Goal: Information Seeking & Learning: Find specific fact

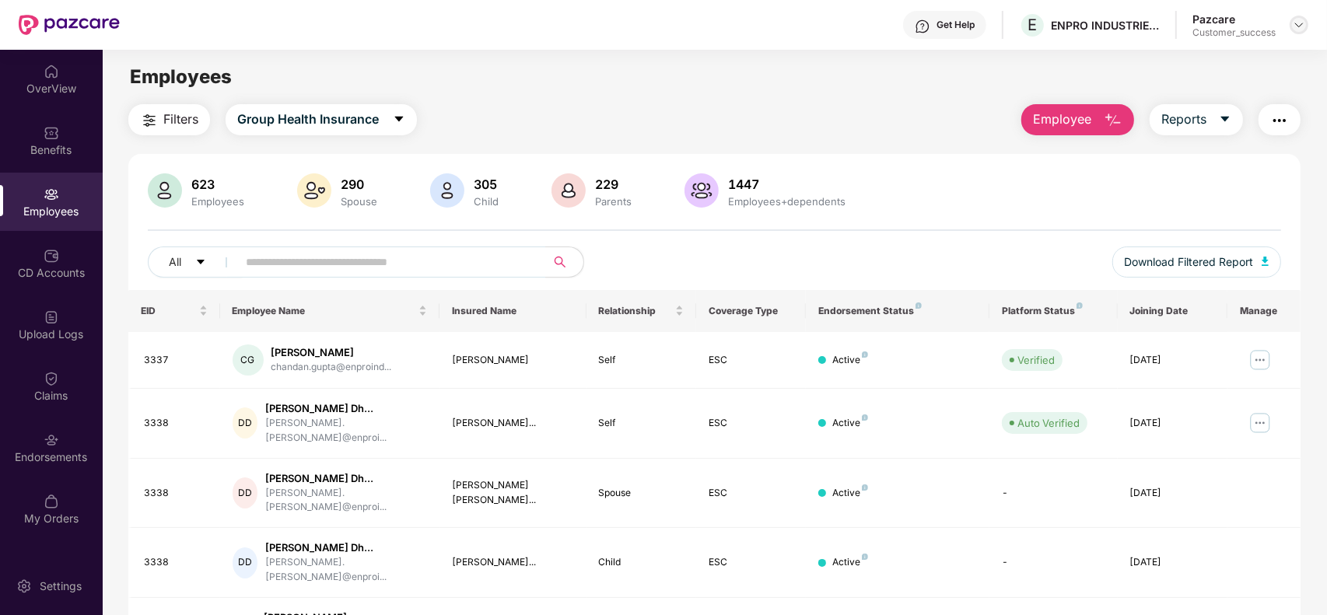
click at [1295, 25] on img at bounding box center [1299, 25] width 12 height 12
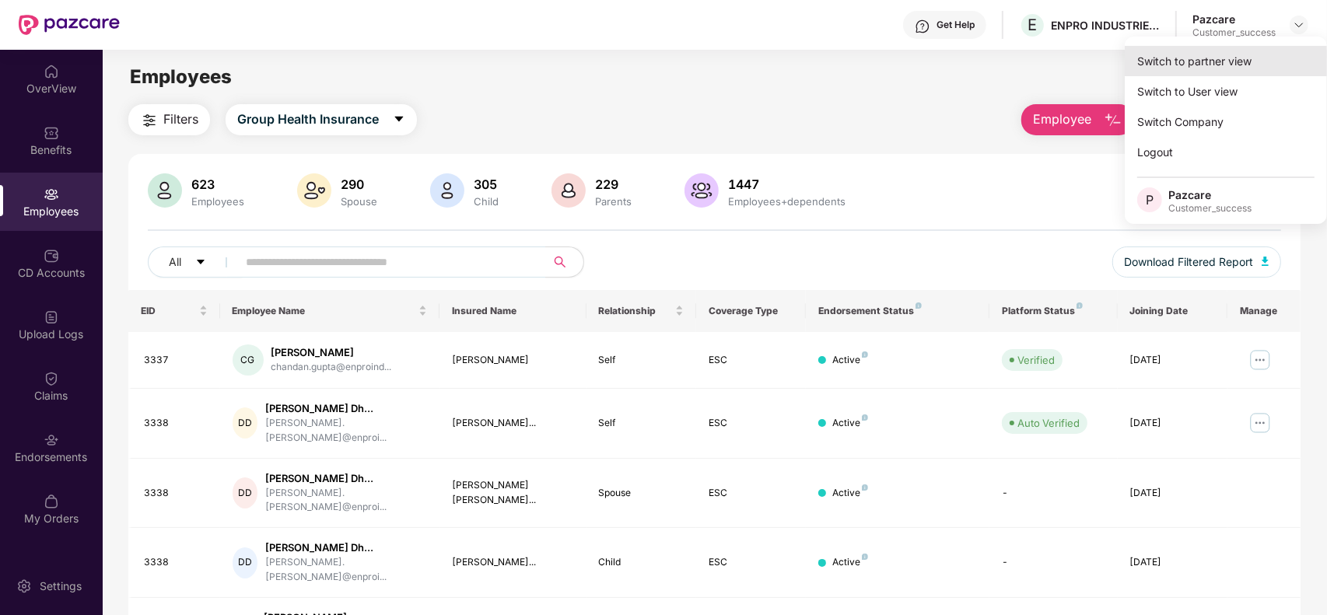
click at [1208, 57] on div "Switch to partner view" at bounding box center [1226, 61] width 202 height 30
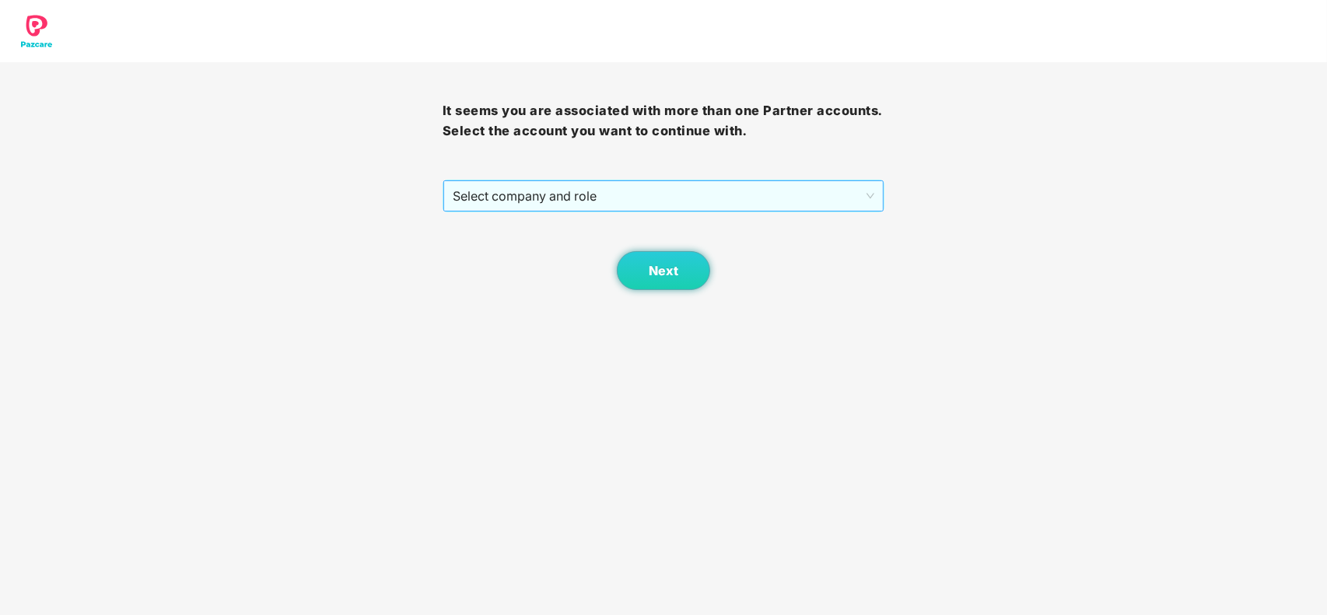
click at [666, 205] on span "Select company and role" at bounding box center [664, 196] width 422 height 30
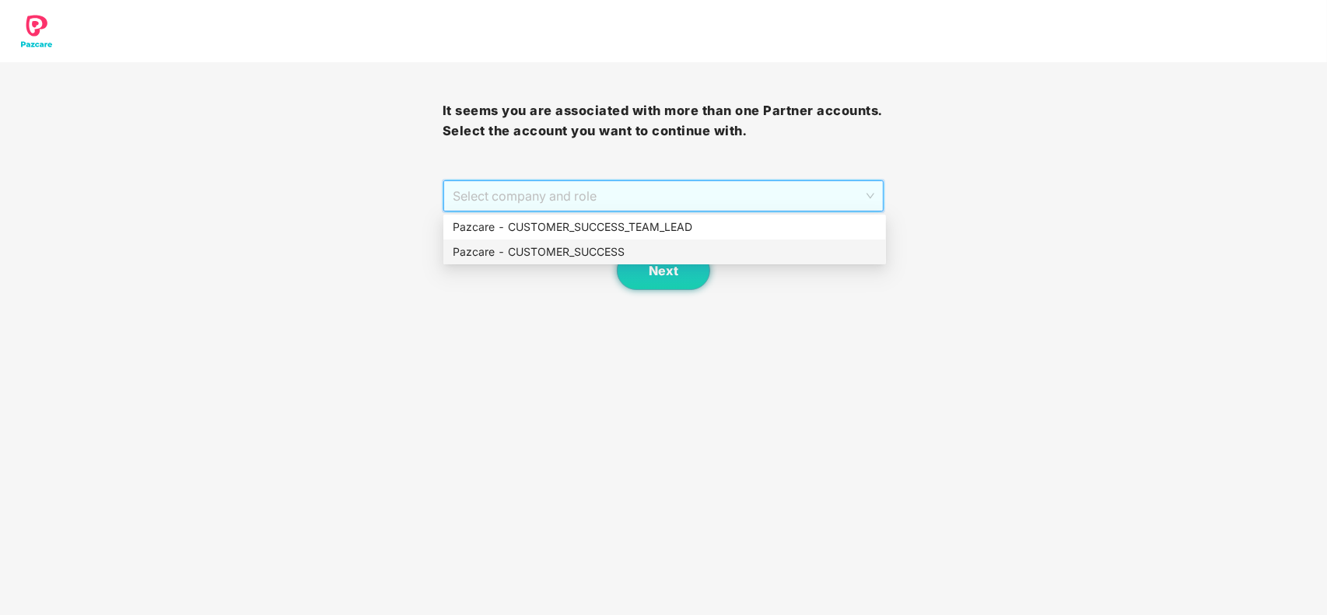
click at [590, 247] on div "Pazcare - CUSTOMER_SUCCESS" at bounding box center [665, 252] width 424 height 17
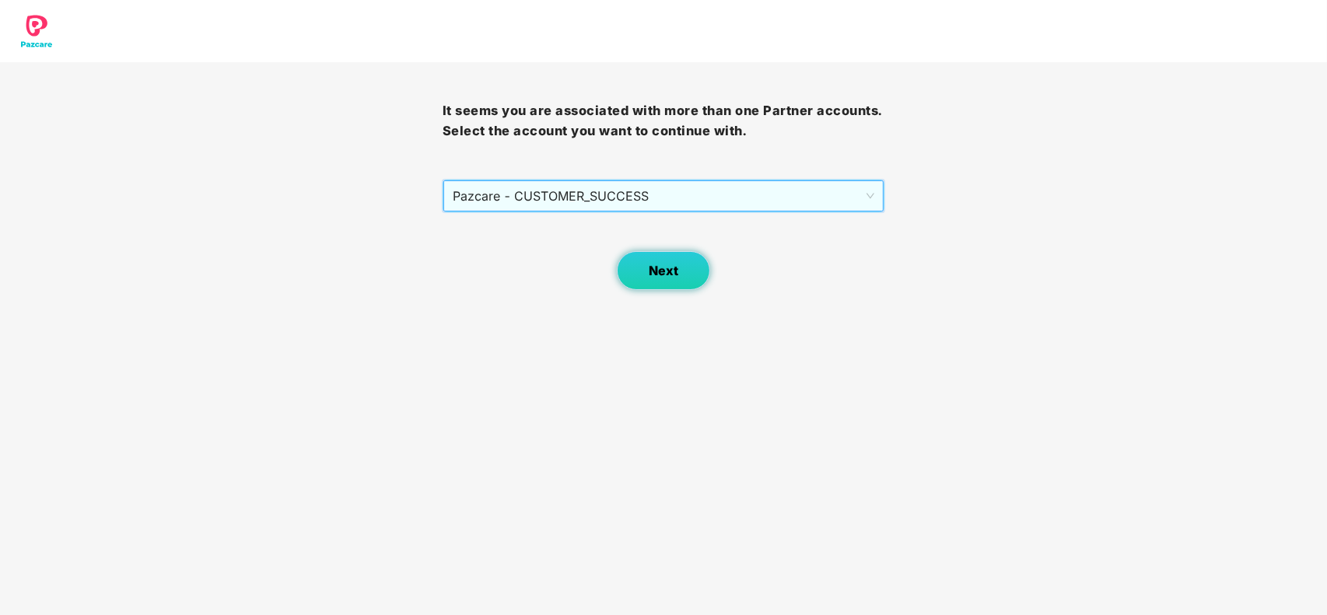
click at [667, 289] on button "Next" at bounding box center [663, 270] width 93 height 39
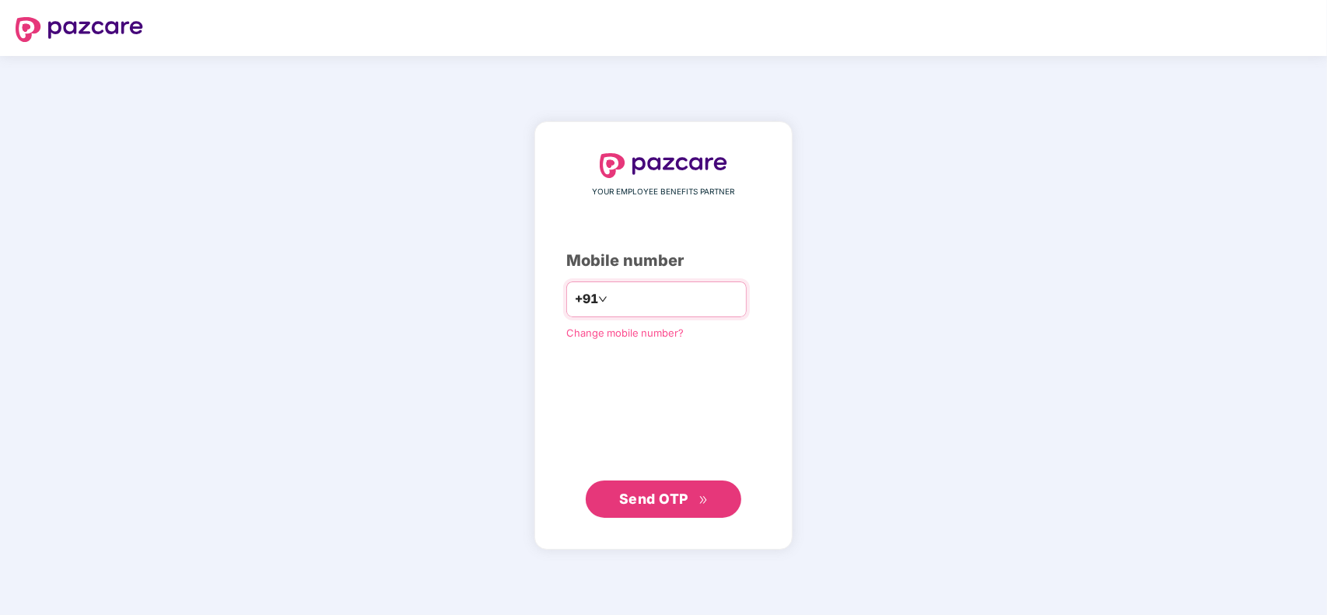
click at [655, 298] on input "number" at bounding box center [675, 299] width 128 height 25
type input "**********"
click at [668, 495] on span "Send OTP" at bounding box center [653, 498] width 69 height 16
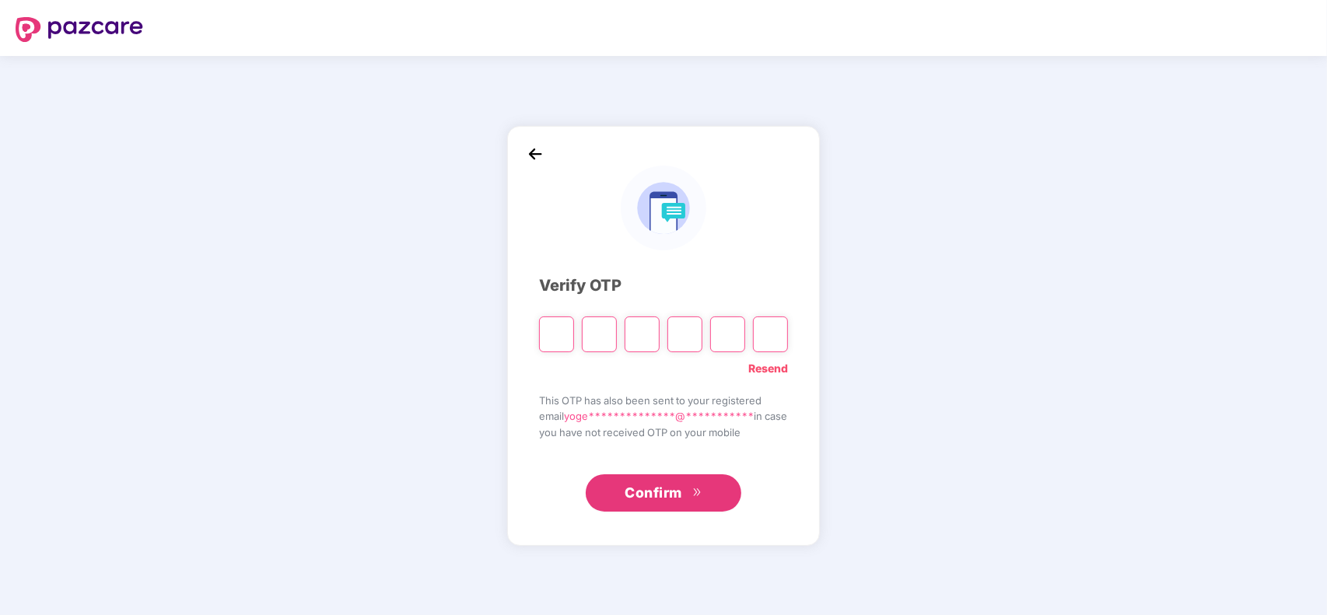
type input "*"
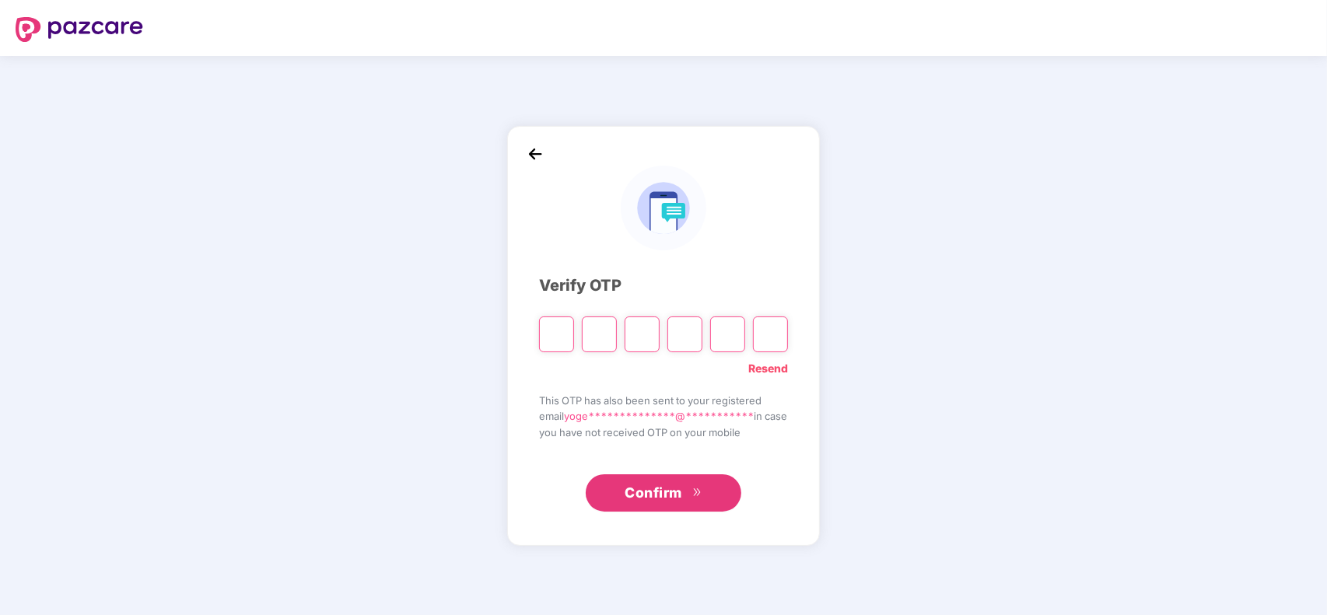
type input "*"
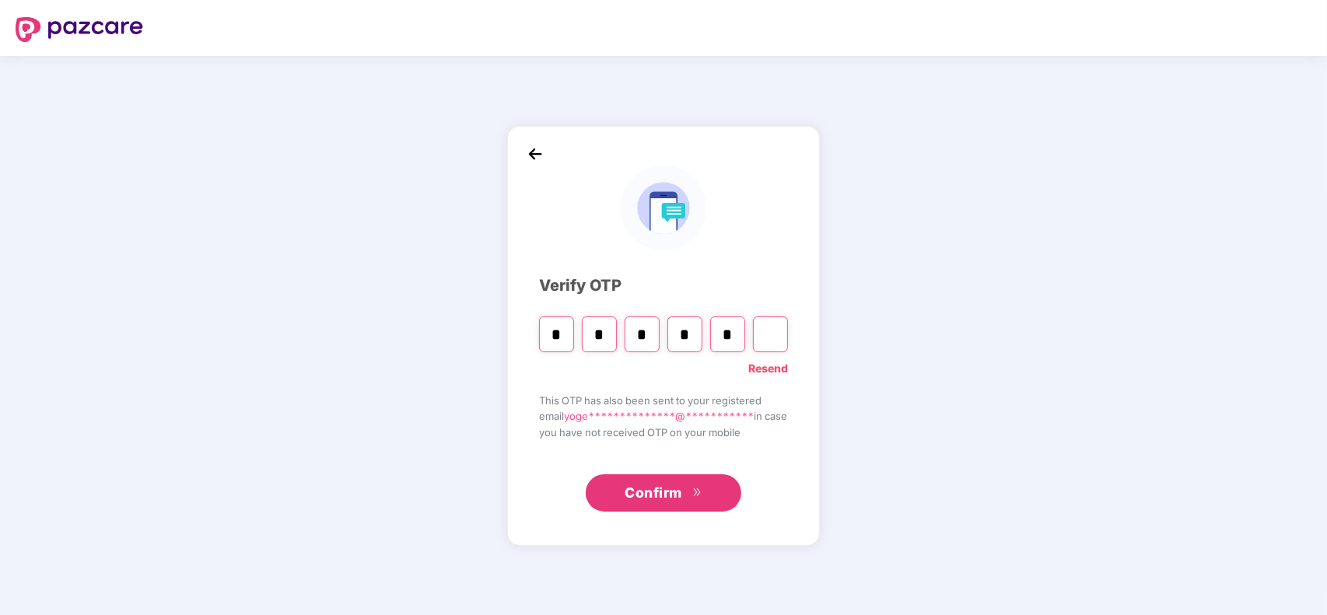
type input "*"
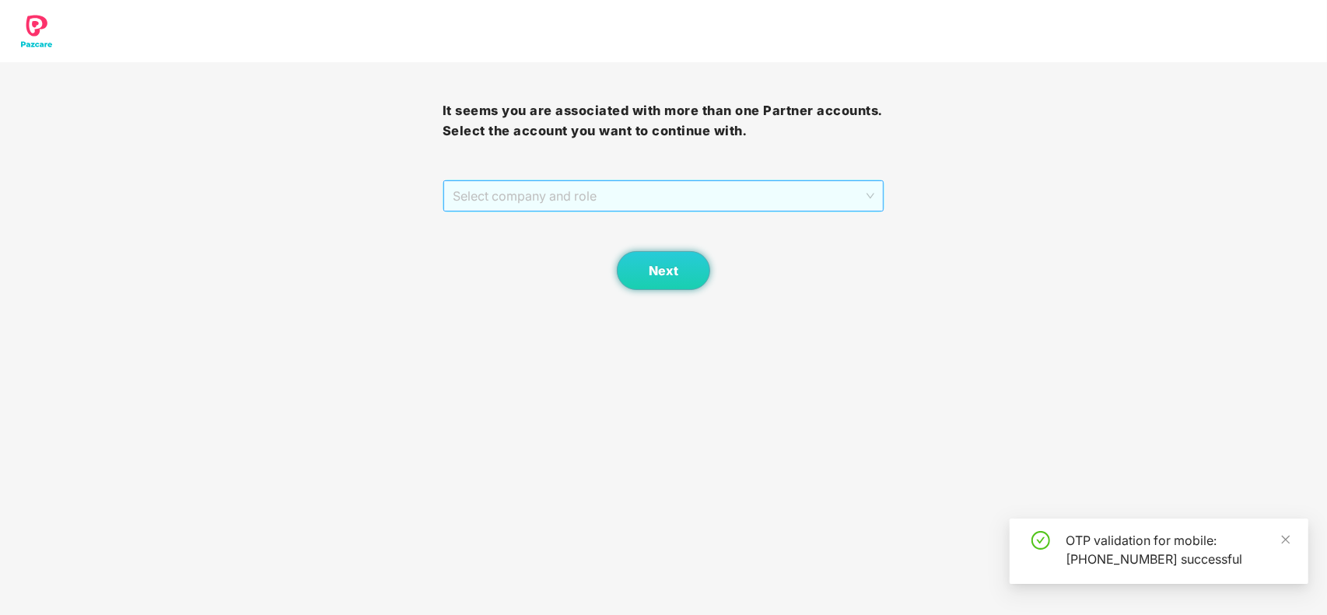
click at [582, 193] on span "Select company and role" at bounding box center [664, 196] width 422 height 30
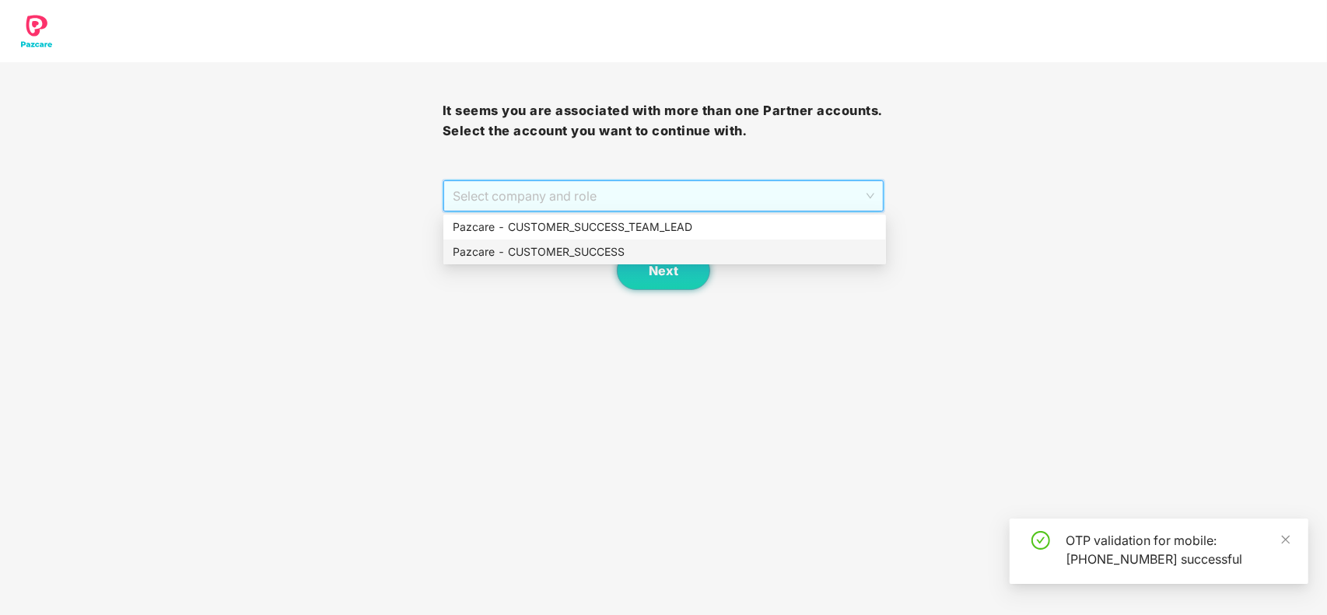
click at [560, 253] on div "Pazcare - CUSTOMER_SUCCESS" at bounding box center [665, 252] width 424 height 17
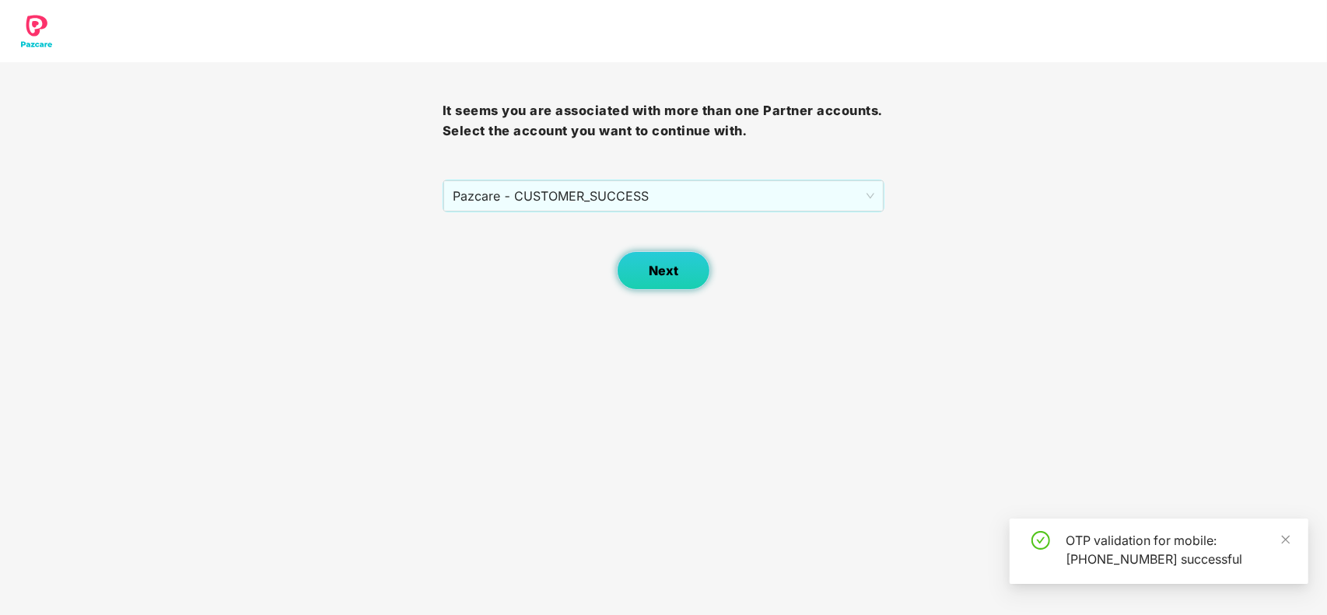
click at [639, 261] on button "Next" at bounding box center [663, 270] width 93 height 39
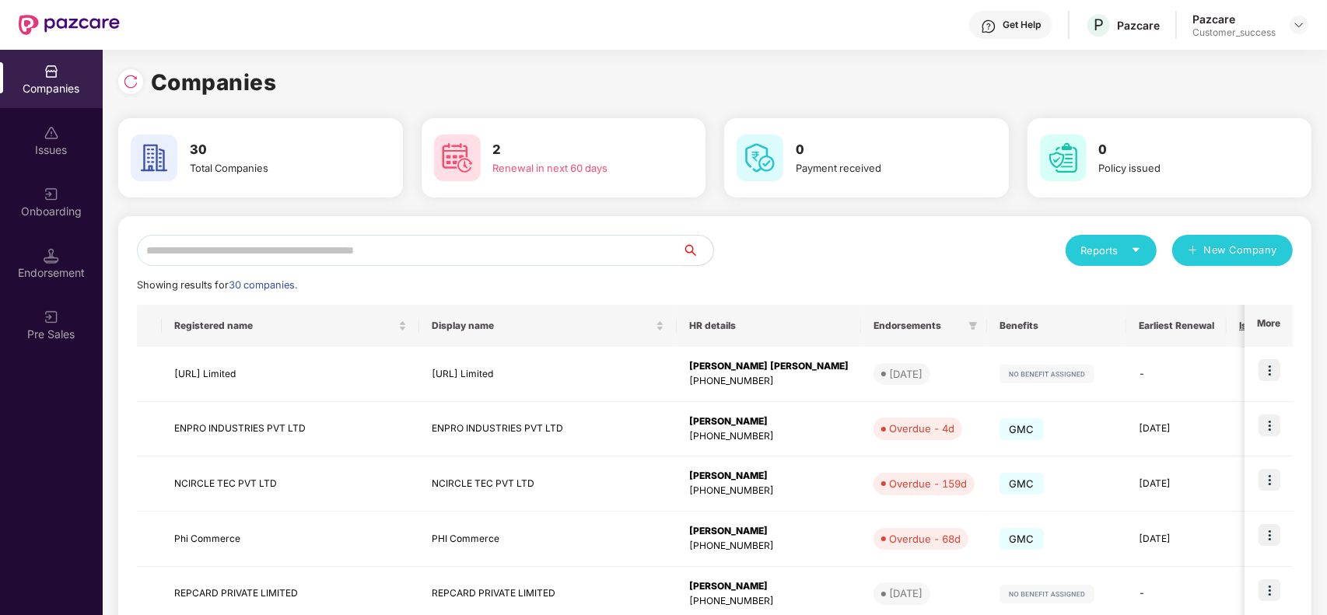
click at [521, 251] on input "text" at bounding box center [409, 250] width 545 height 31
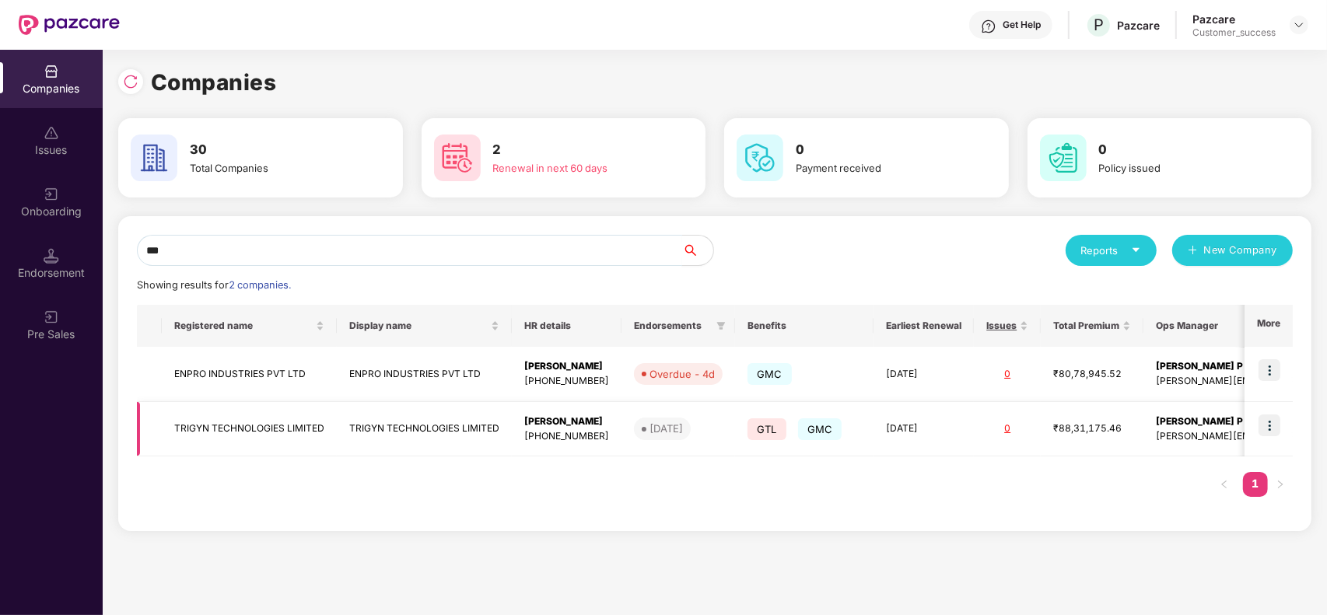
type input "***"
click at [241, 424] on td "TRIGYN TECHNOLOGIES LIMITED" at bounding box center [249, 429] width 175 height 55
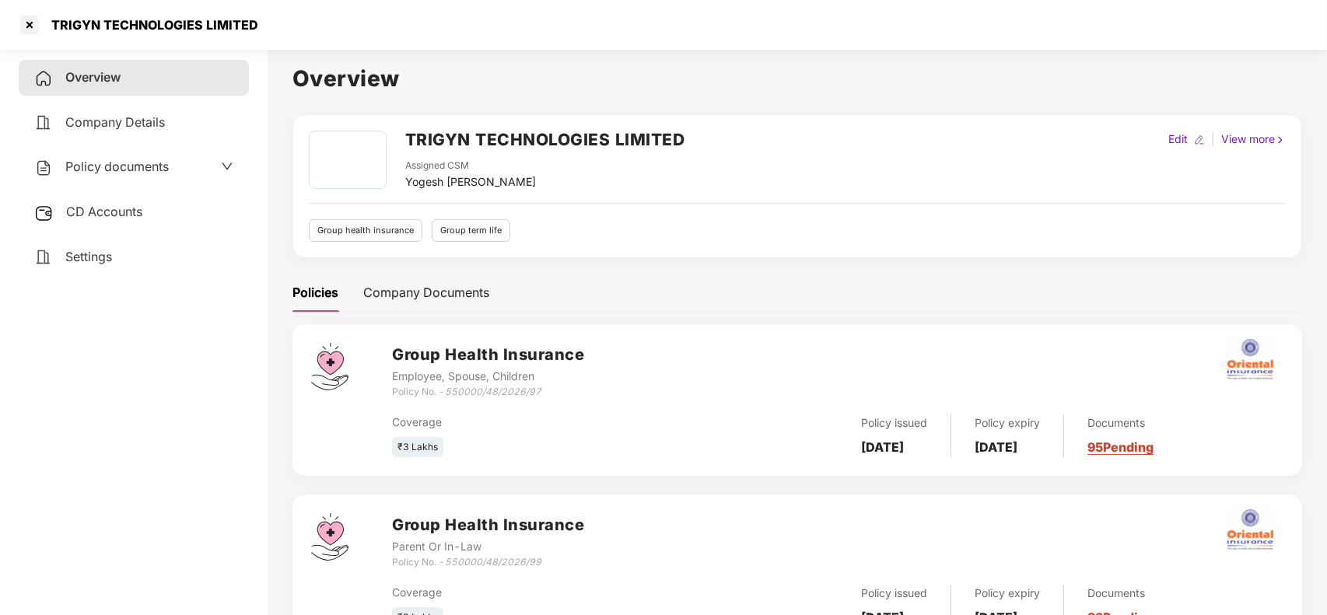
click at [200, 172] on div "Policy documents" at bounding box center [133, 167] width 199 height 20
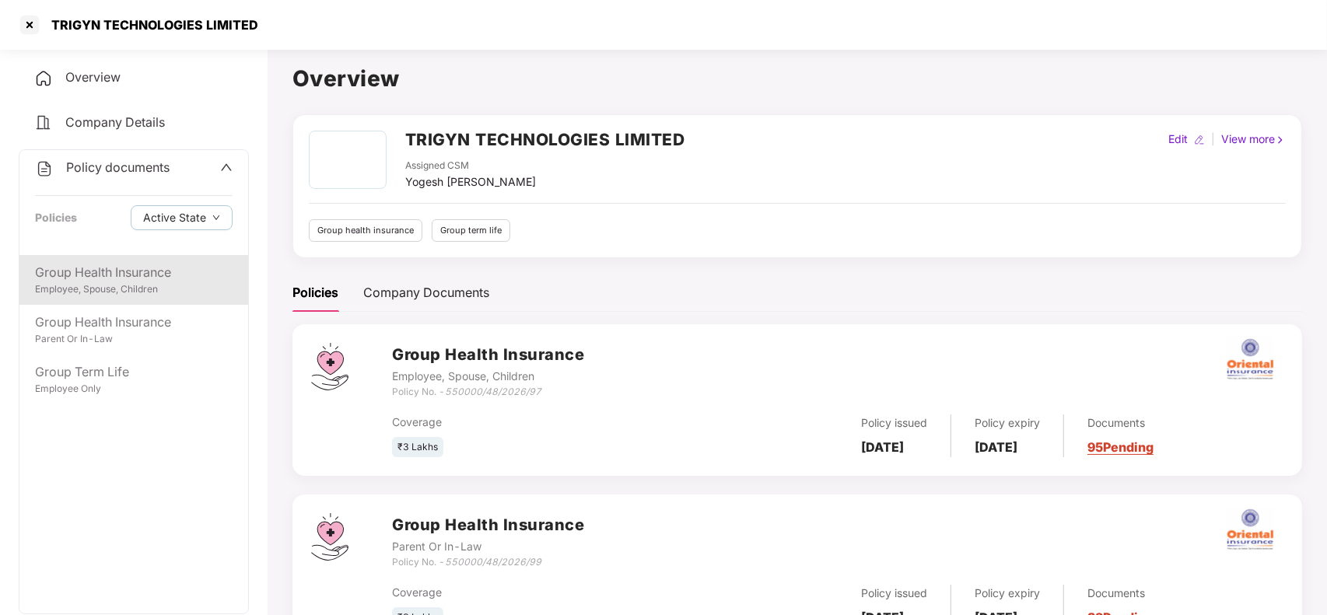
click at [177, 302] on div "Group Health Insurance Employee, Spouse, Children" at bounding box center [133, 280] width 229 height 50
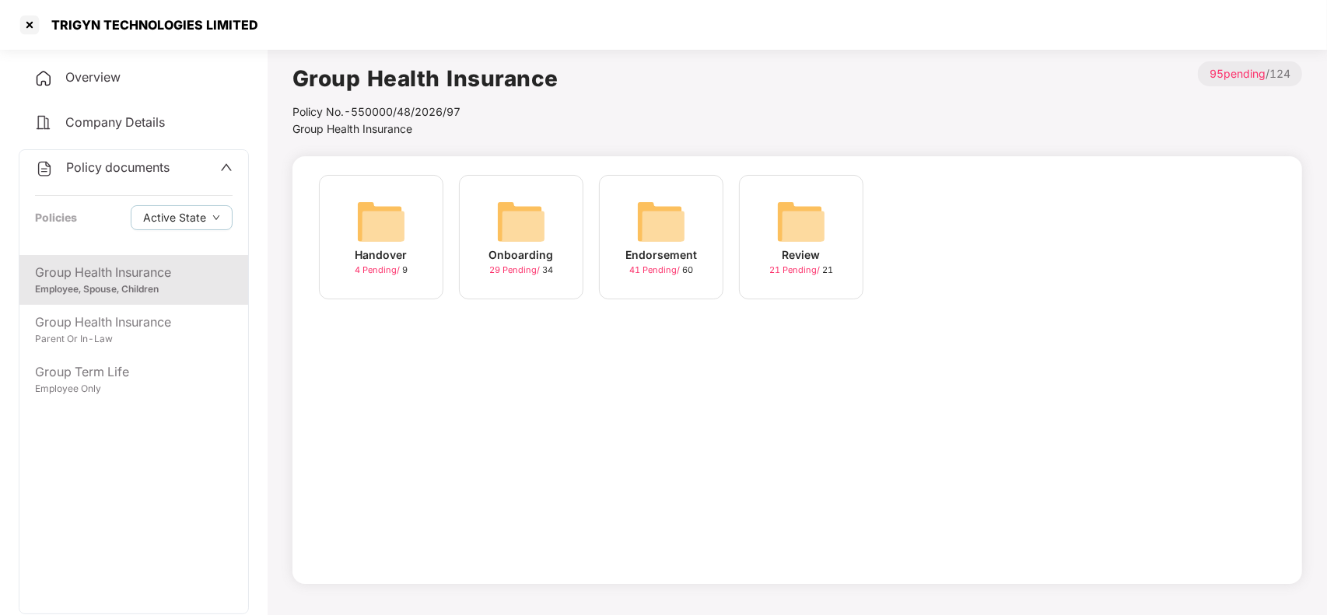
click at [661, 228] on img at bounding box center [661, 222] width 50 height 50
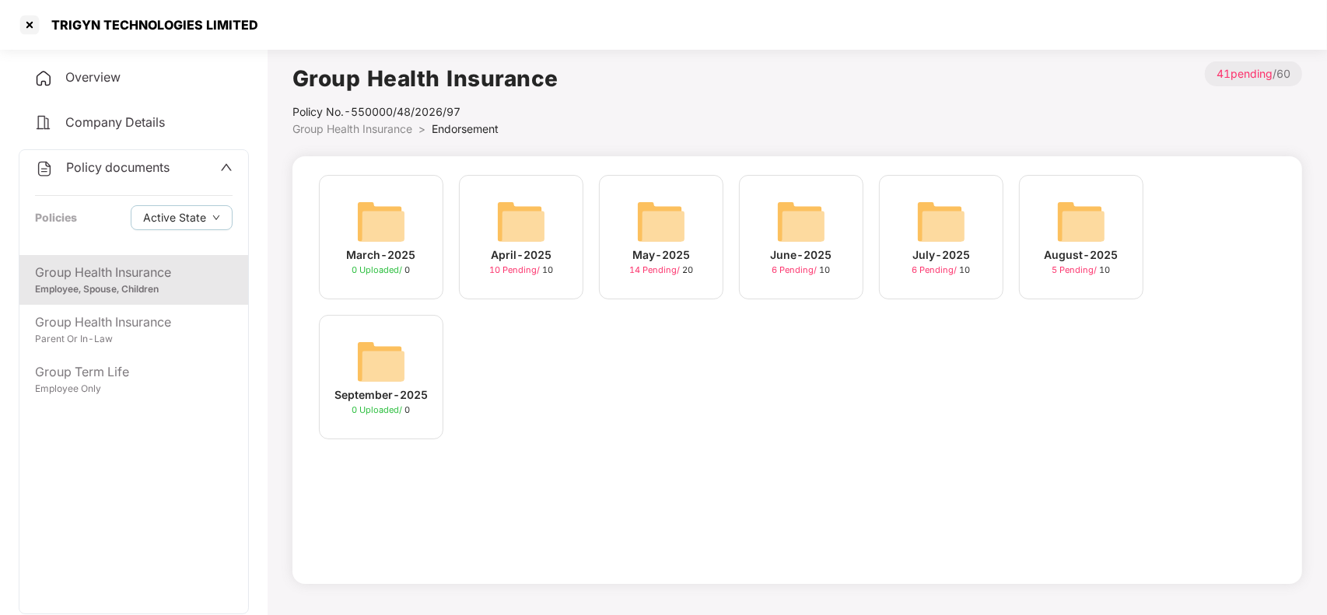
click at [379, 364] on img at bounding box center [381, 362] width 50 height 50
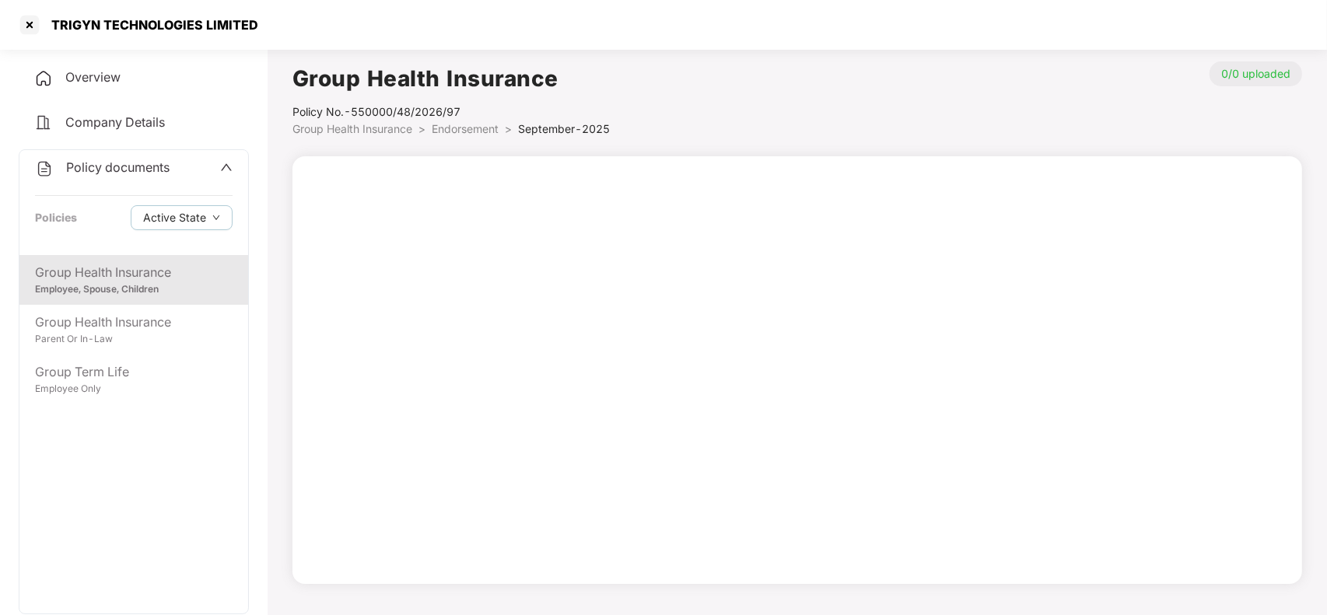
click at [457, 127] on span "Endorsement" at bounding box center [465, 128] width 67 height 13
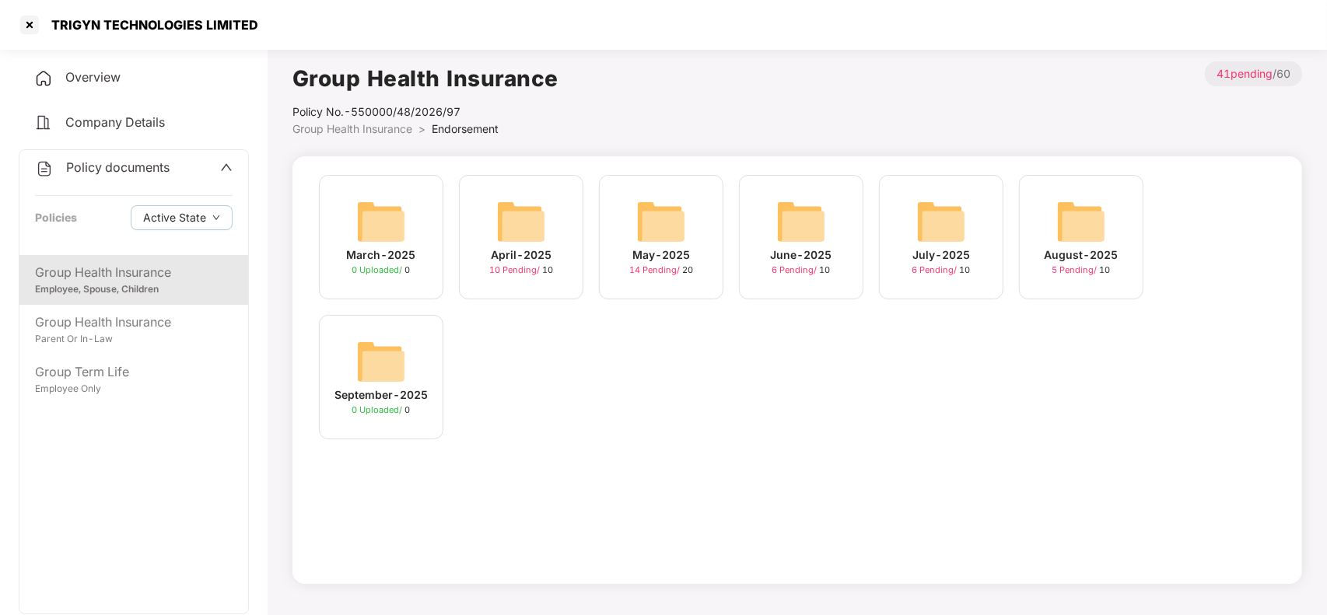
click at [1076, 234] on img at bounding box center [1082, 222] width 50 height 50
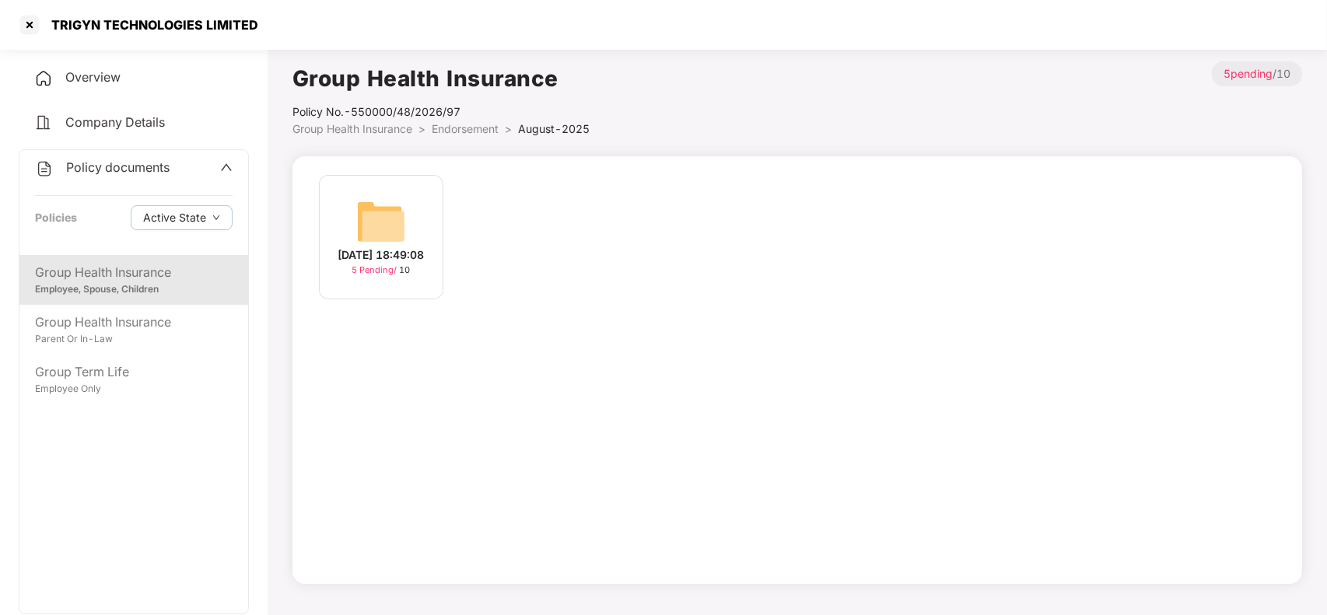
click at [405, 212] on img at bounding box center [381, 222] width 50 height 50
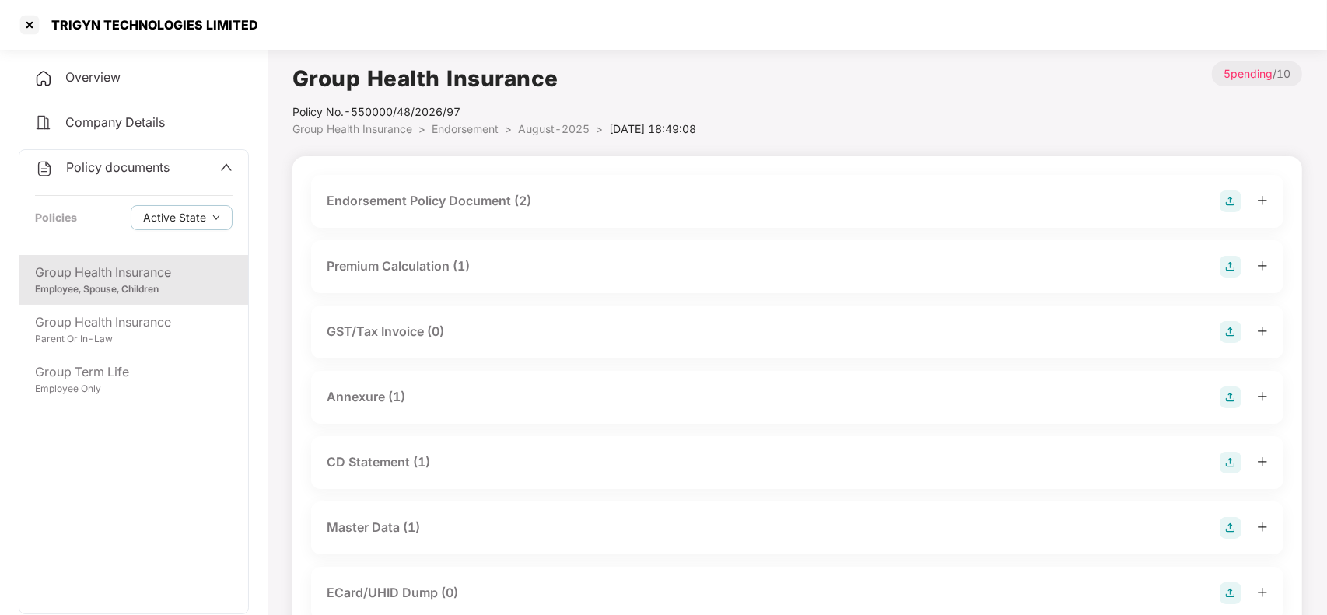
click at [372, 526] on div "Master Data (1)" at bounding box center [373, 527] width 93 height 19
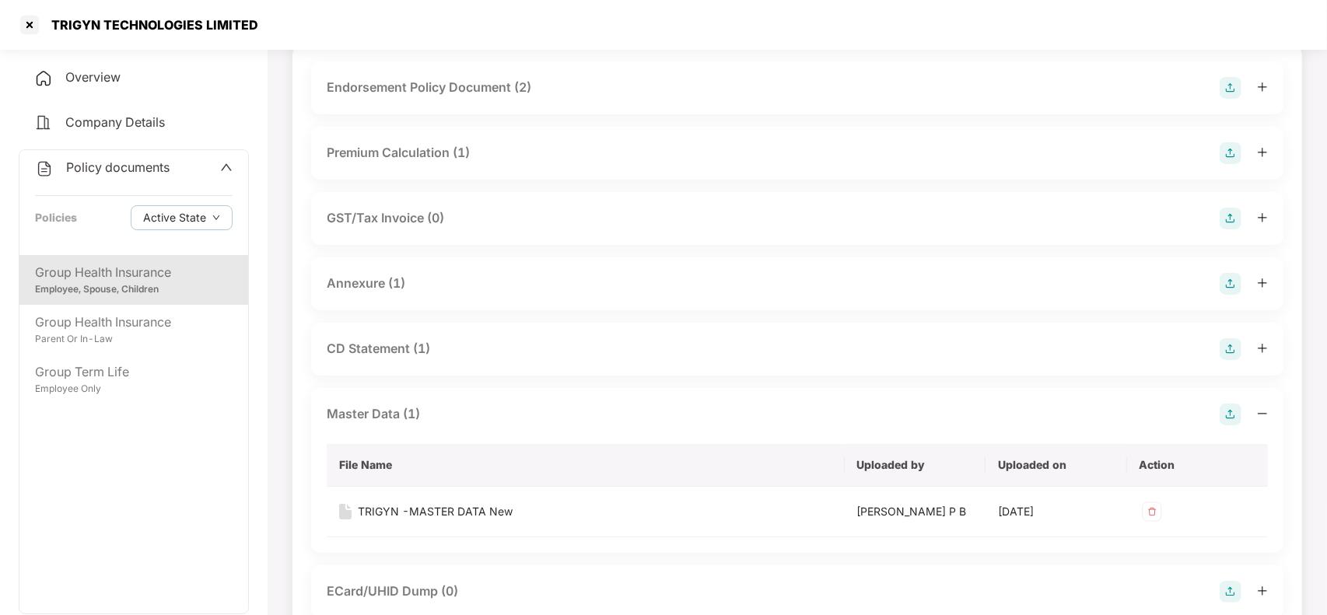
scroll to position [117, 0]
click at [457, 511] on div "TRIGYN -MASTER DATA New" at bounding box center [435, 508] width 155 height 17
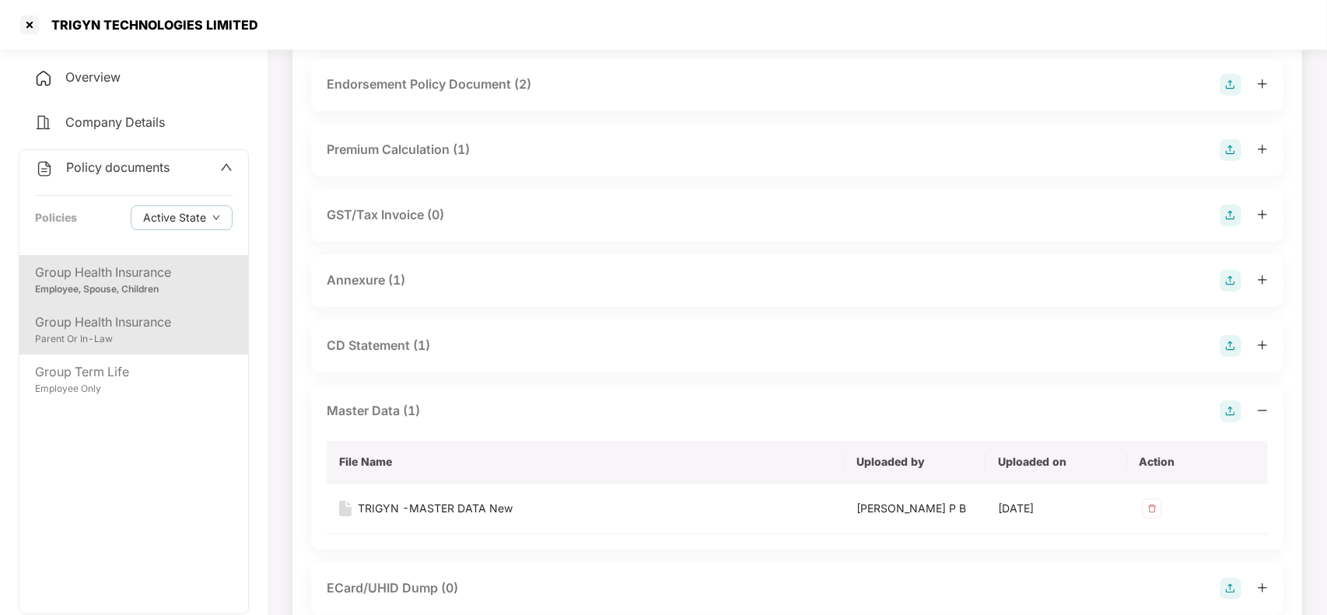
click at [141, 333] on div "Parent Or In-Law" at bounding box center [134, 339] width 198 height 15
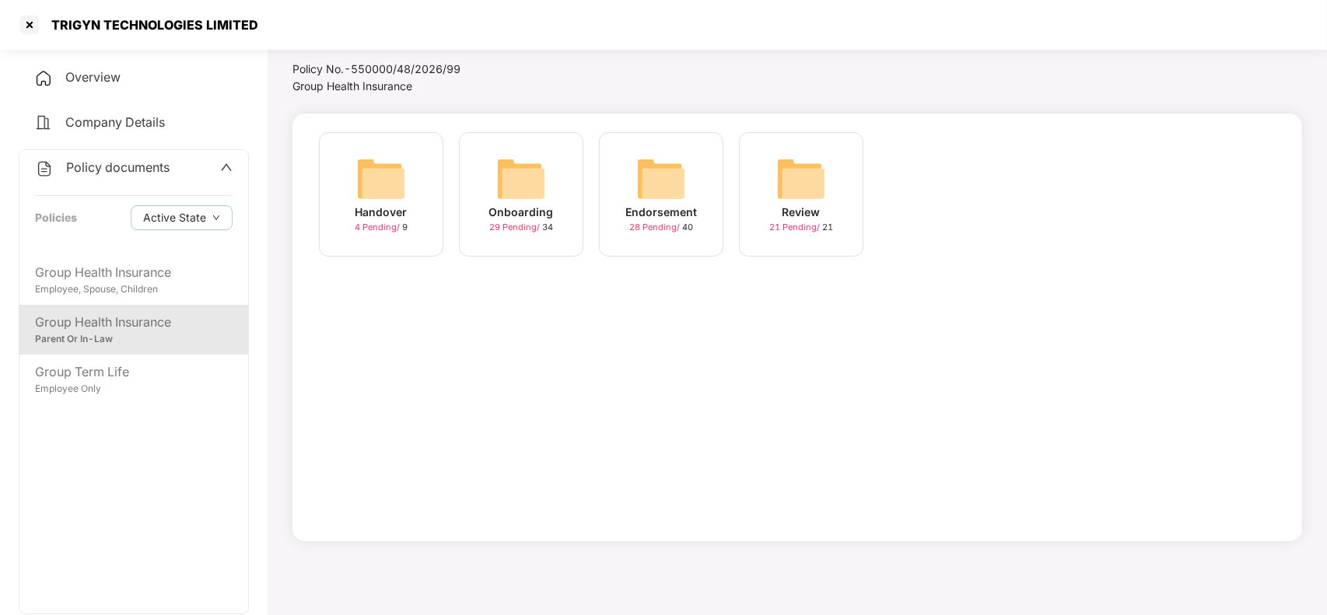
click at [651, 187] on img at bounding box center [661, 179] width 50 height 50
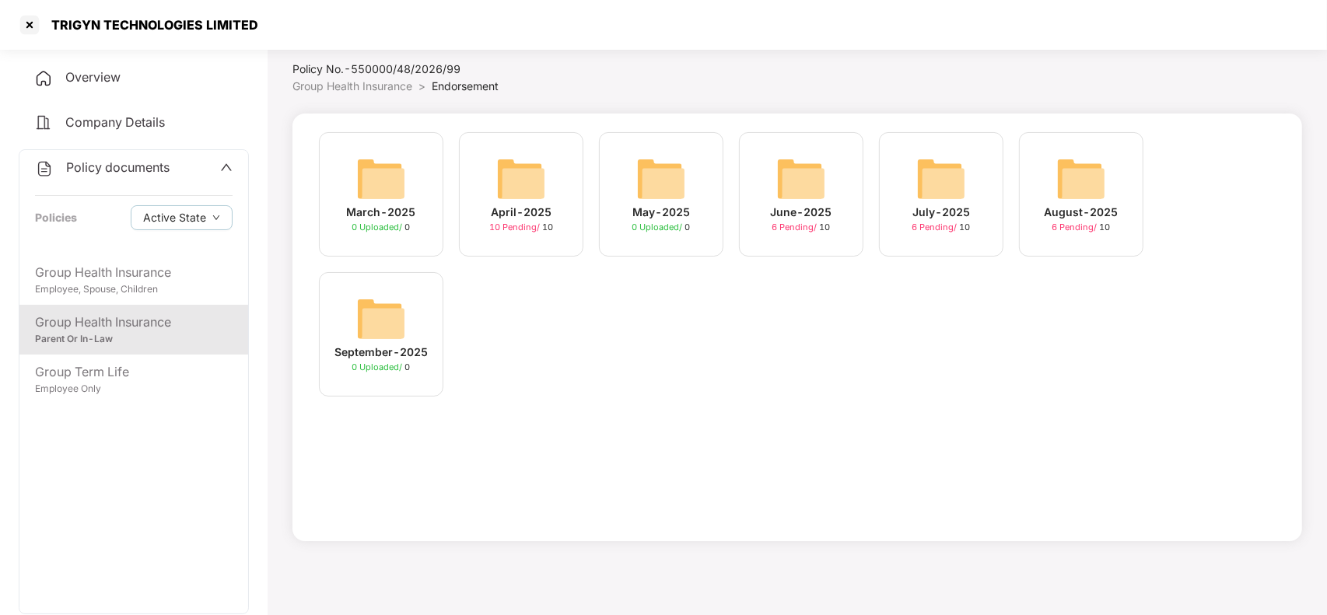
click at [1090, 183] on img at bounding box center [1082, 179] width 50 height 50
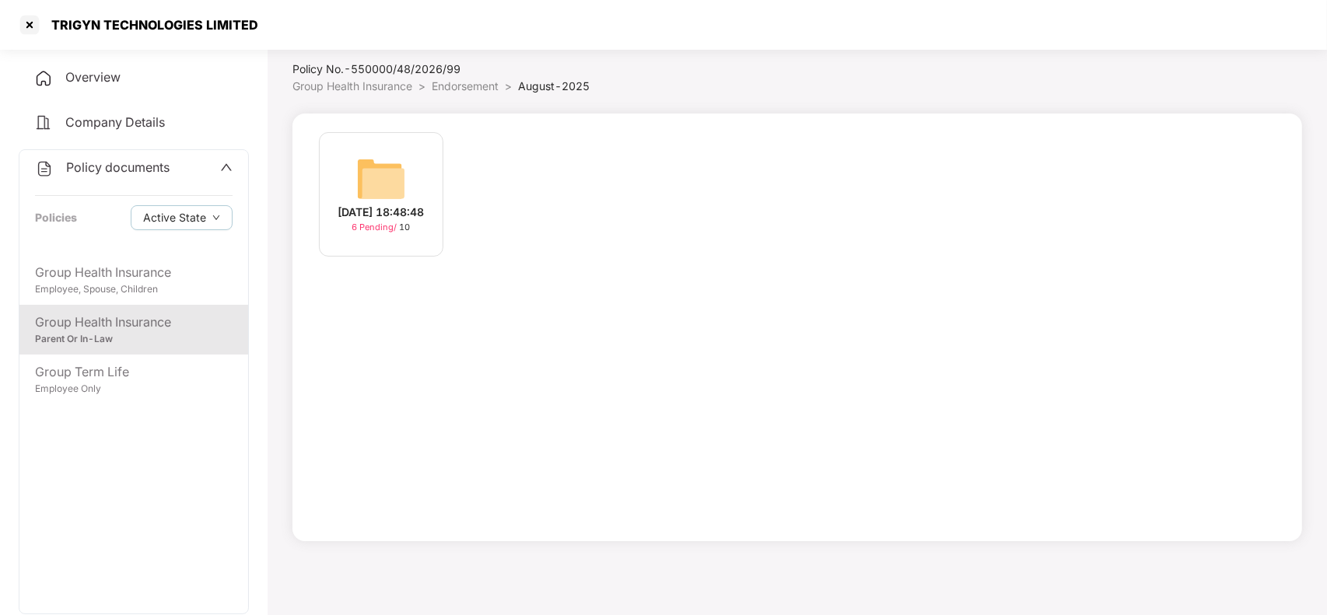
click at [391, 172] on img at bounding box center [381, 179] width 50 height 50
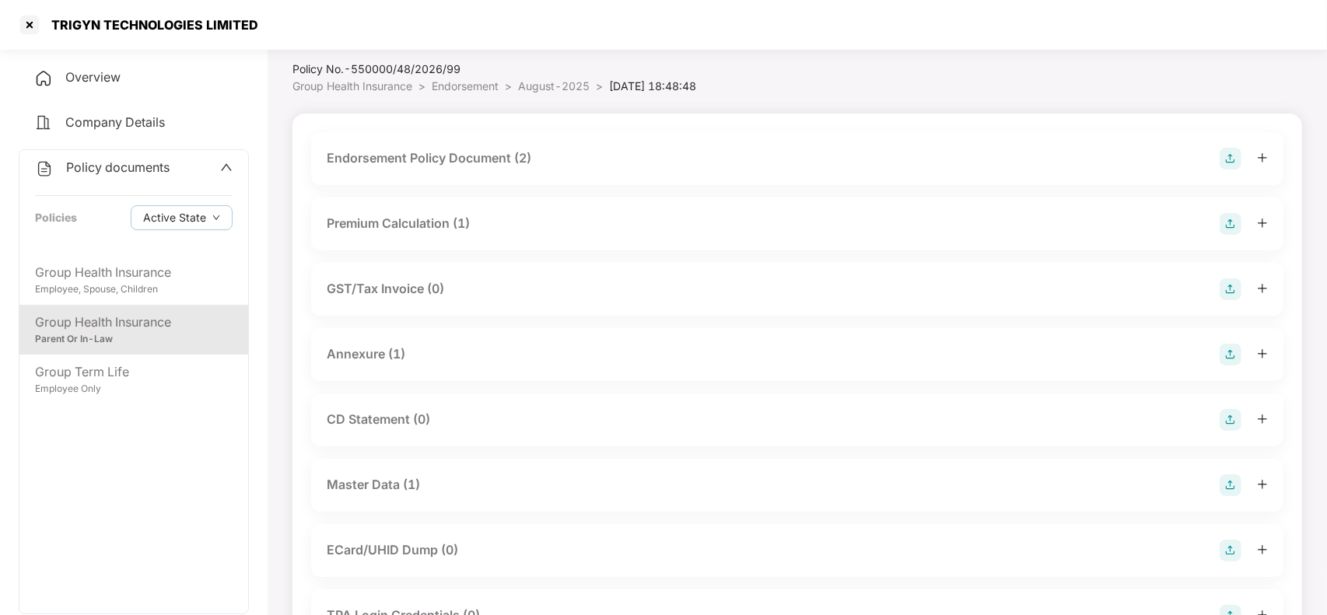
scroll to position [117, 0]
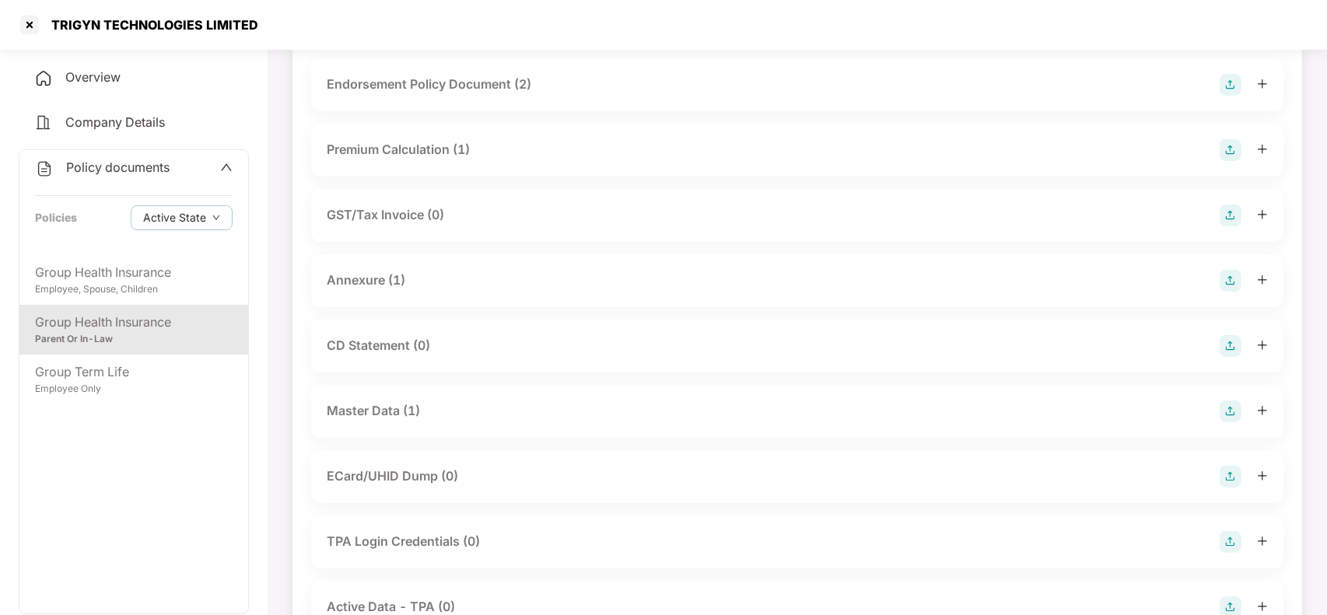
click at [384, 413] on div "Master Data (1)" at bounding box center [373, 410] width 93 height 19
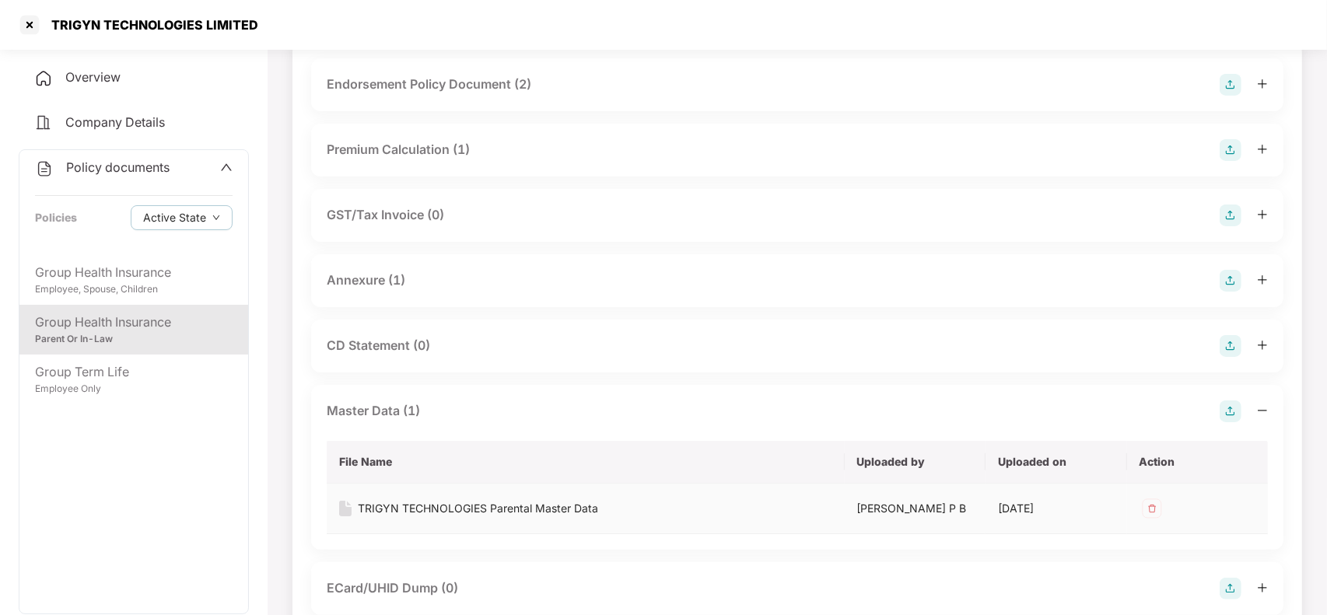
click at [420, 510] on div "TRIGYN TECHNOLOGIES Parental Master Data" at bounding box center [478, 508] width 240 height 17
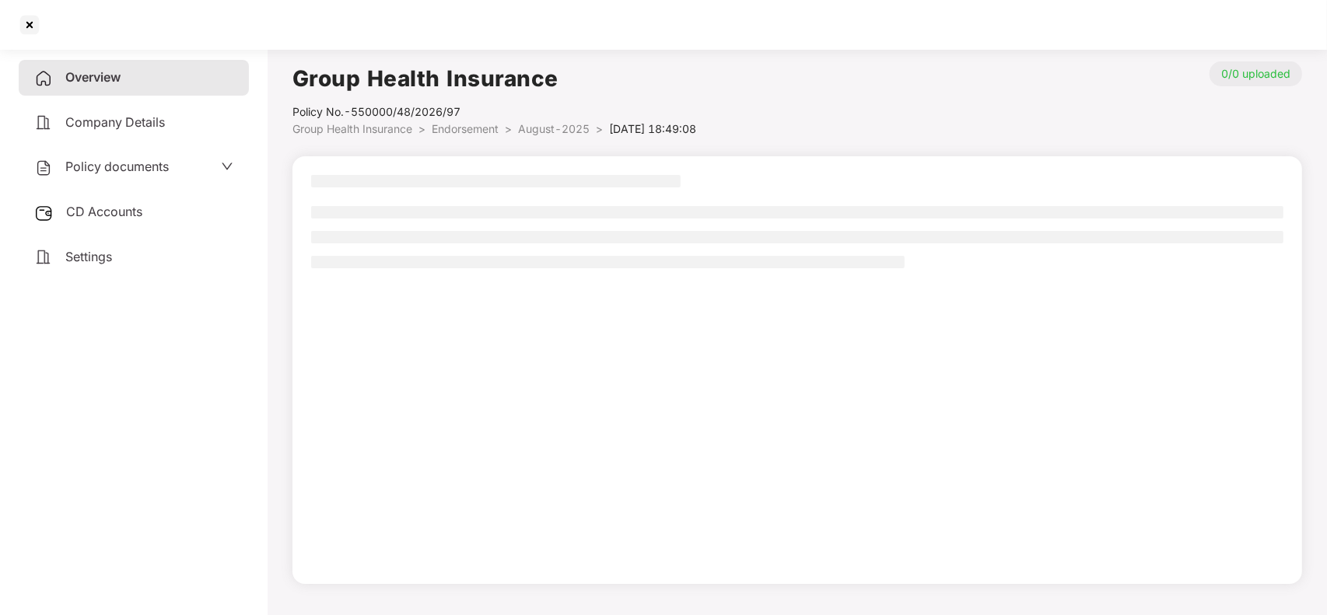
scroll to position [117, 0]
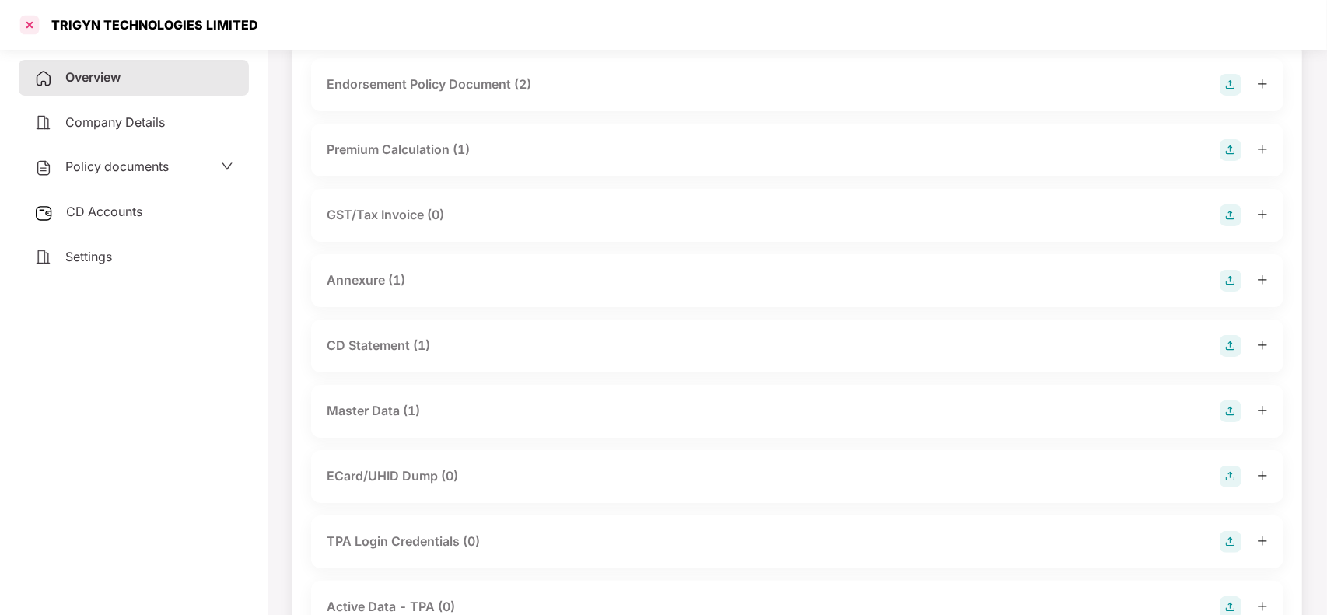
click at [27, 23] on div at bounding box center [29, 24] width 25 height 25
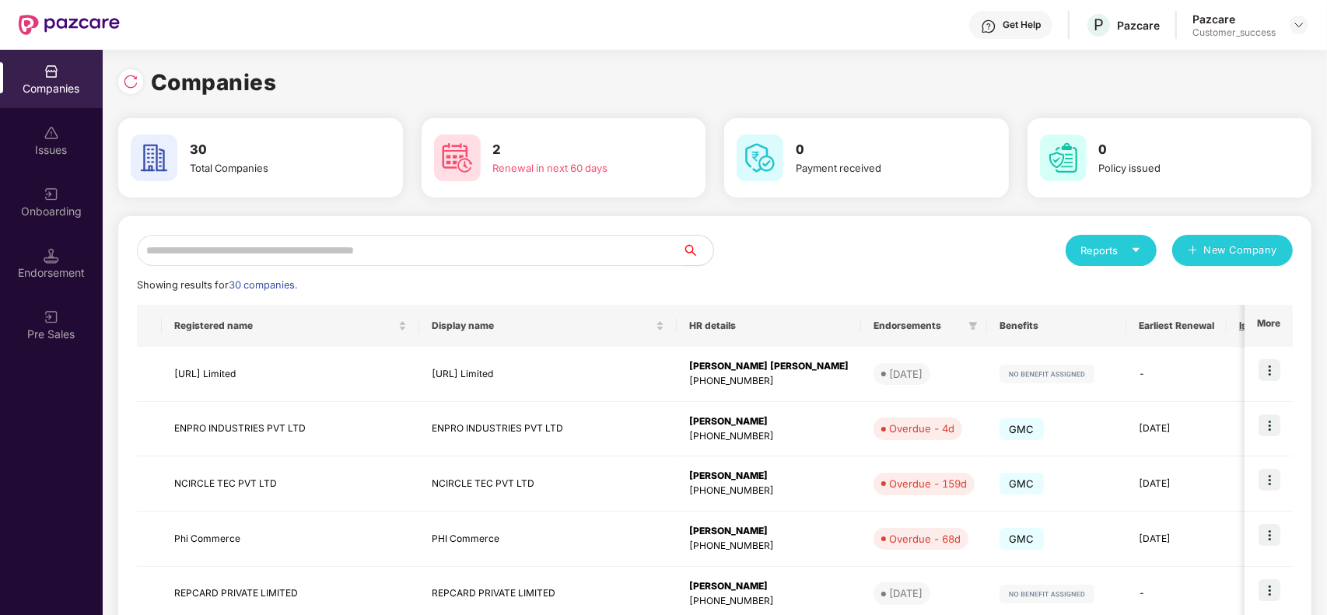
click at [343, 251] on input "text" at bounding box center [409, 250] width 545 height 31
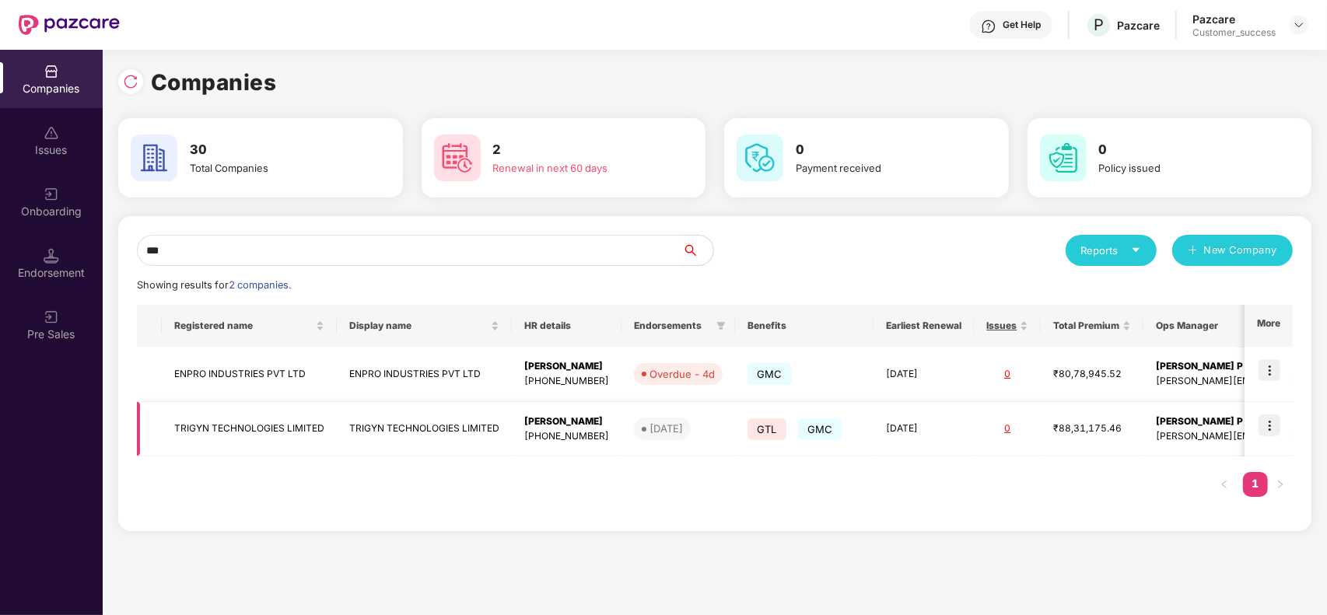
type input "***"
click at [1269, 426] on img at bounding box center [1270, 426] width 22 height 22
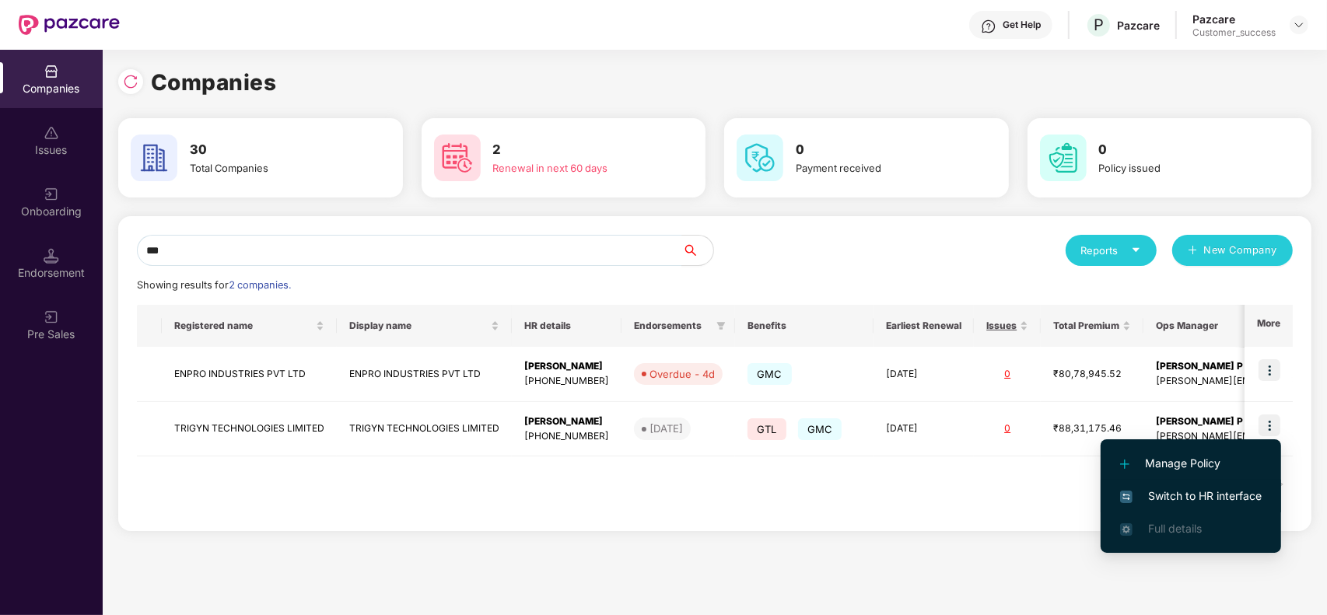
click at [1200, 492] on span "Switch to HR interface" at bounding box center [1191, 496] width 142 height 17
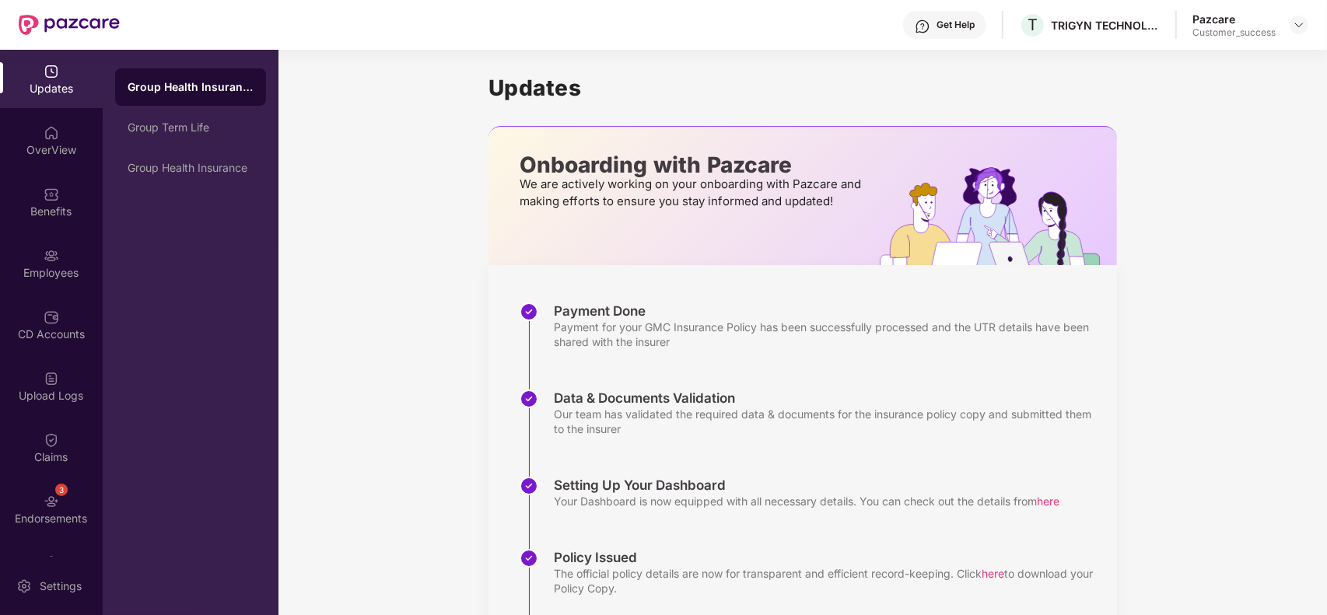
click at [51, 201] on div "Benefits" at bounding box center [51, 202] width 103 height 58
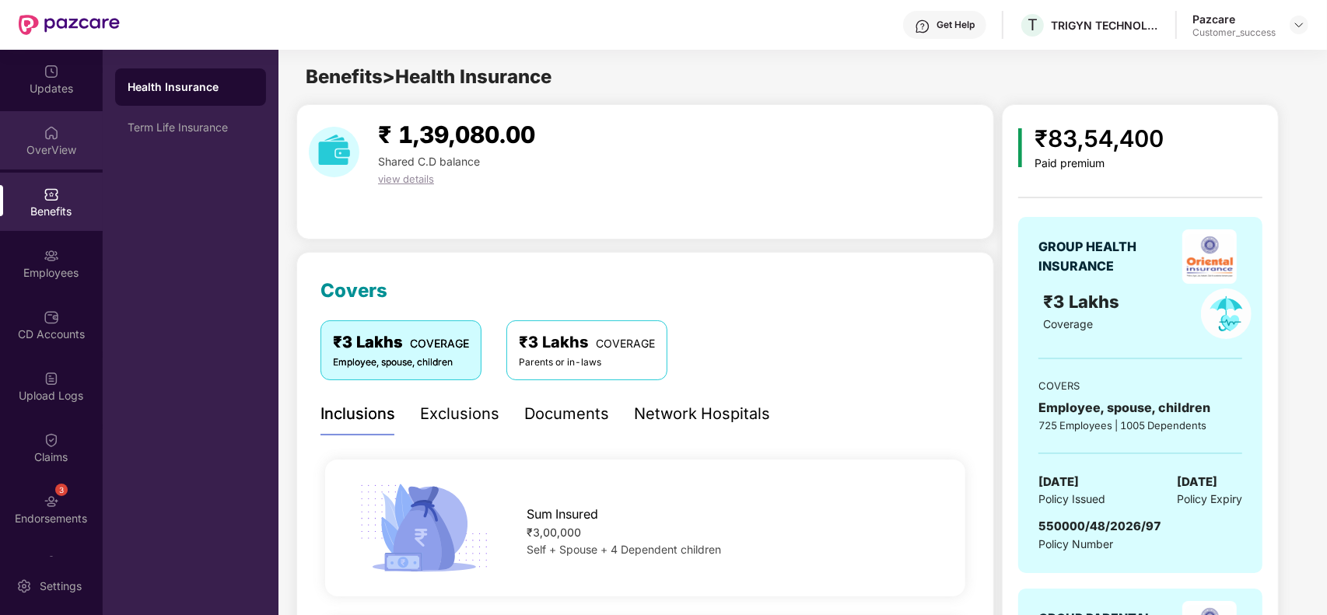
click at [57, 148] on div "OverView" at bounding box center [51, 150] width 103 height 16
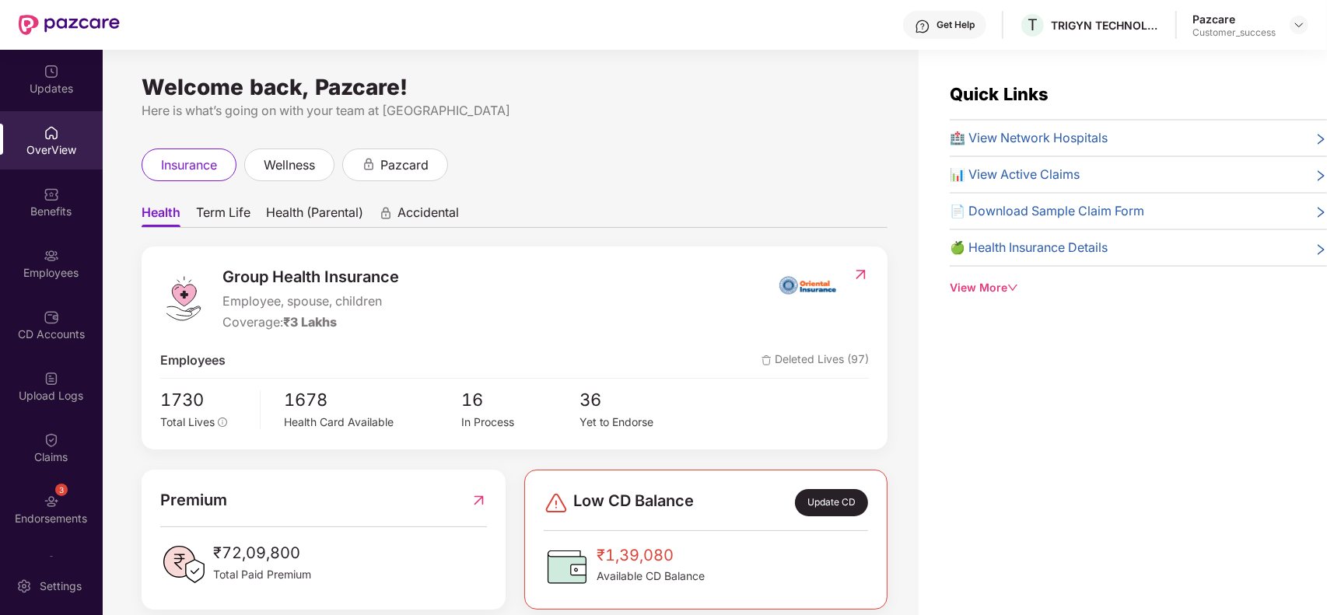
click at [59, 267] on div "Employees" at bounding box center [51, 273] width 103 height 16
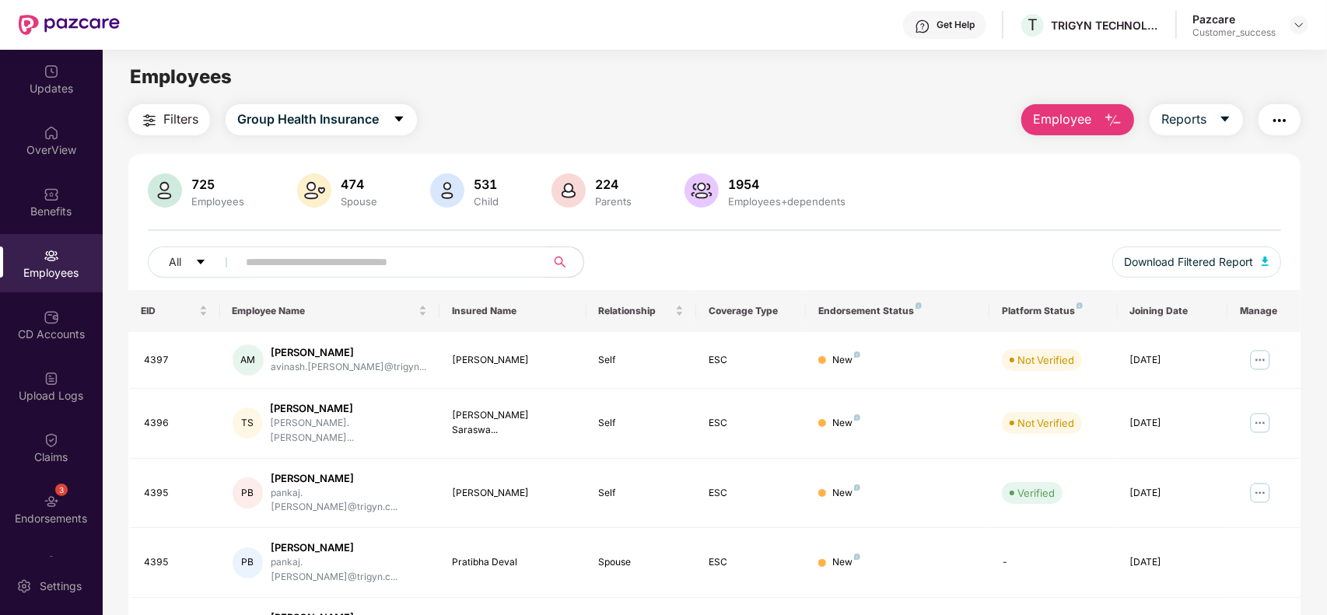
click at [440, 270] on input "text" at bounding box center [385, 262] width 279 height 23
paste input "****"
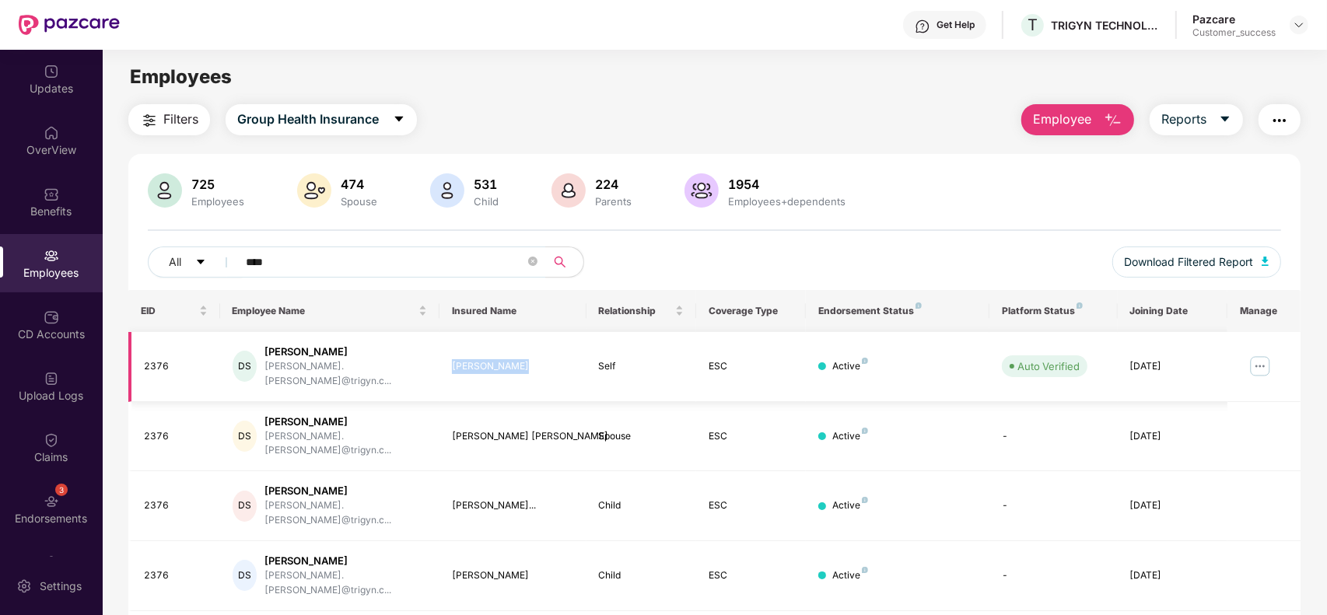
drag, startPoint x: 514, startPoint y: 363, endPoint x: 454, endPoint y: 359, distance: 60.8
click at [454, 359] on div "[PERSON_NAME]" at bounding box center [512, 366] width 121 height 15
copy div "[PERSON_NAME]"
drag, startPoint x: 558, startPoint y: 422, endPoint x: 452, endPoint y: 419, distance: 105.9
click at [452, 429] on div "[PERSON_NAME] [PERSON_NAME]" at bounding box center [512, 436] width 121 height 15
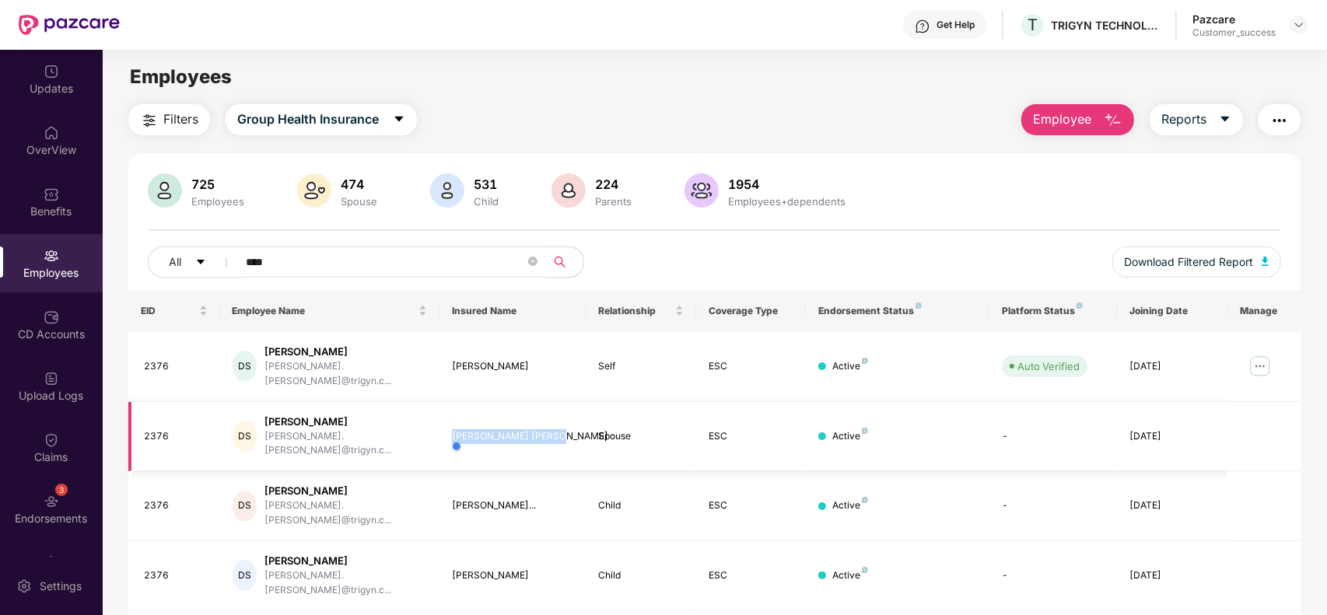
copy div "[PERSON_NAME] [PERSON_NAME]"
click at [428, 251] on input "****" at bounding box center [385, 262] width 279 height 23
paste input "text"
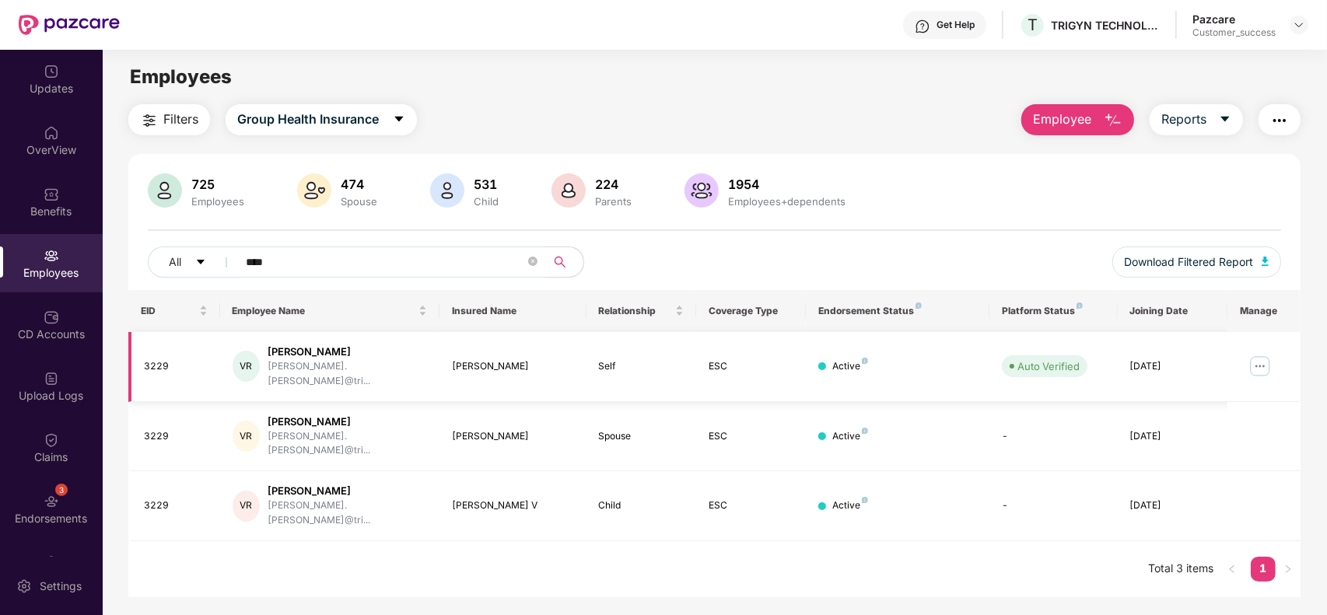
drag, startPoint x: 550, startPoint y: 362, endPoint x: 454, endPoint y: 359, distance: 96.5
click at [454, 359] on div "[PERSON_NAME]" at bounding box center [512, 366] width 121 height 15
copy div "[PERSON_NAME]"
drag, startPoint x: 525, startPoint y: 420, endPoint x: 451, endPoint y: 414, distance: 74.2
click at [452, 429] on div "[PERSON_NAME]" at bounding box center [512, 436] width 121 height 15
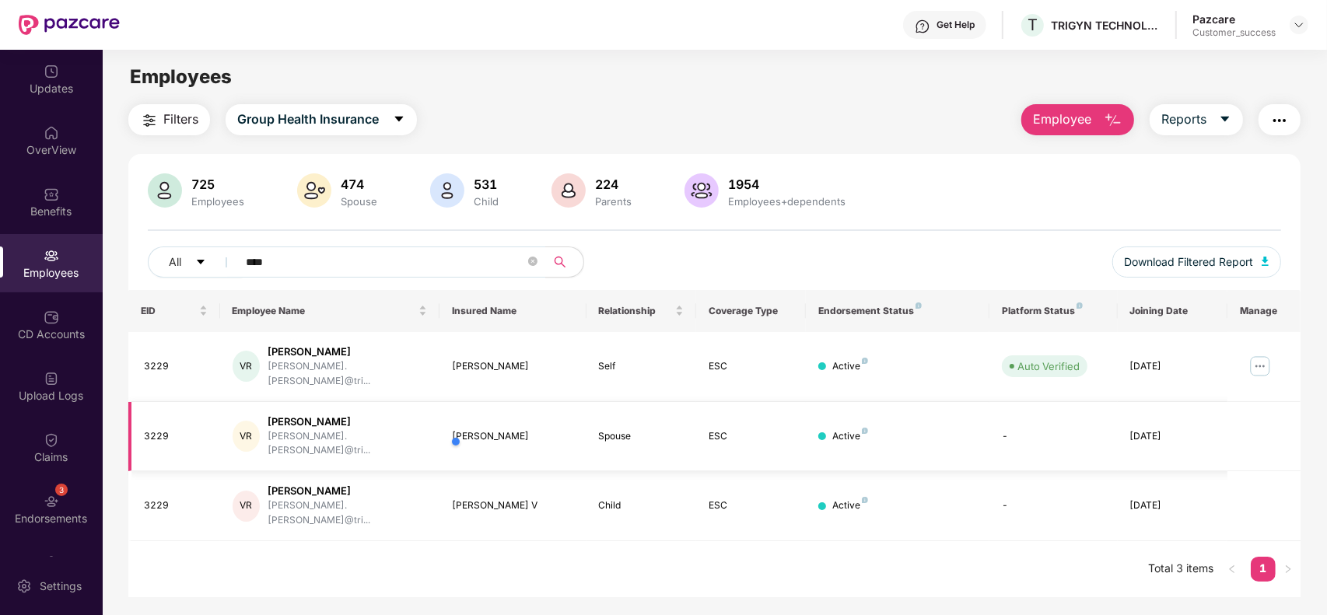
copy div "[PERSON_NAME]"
click at [335, 261] on input "****" at bounding box center [385, 262] width 279 height 23
paste input "text"
drag, startPoint x: 518, startPoint y: 359, endPoint x: 450, endPoint y: 350, distance: 69.0
click at [450, 350] on td "[PERSON_NAME]" at bounding box center [513, 367] width 146 height 70
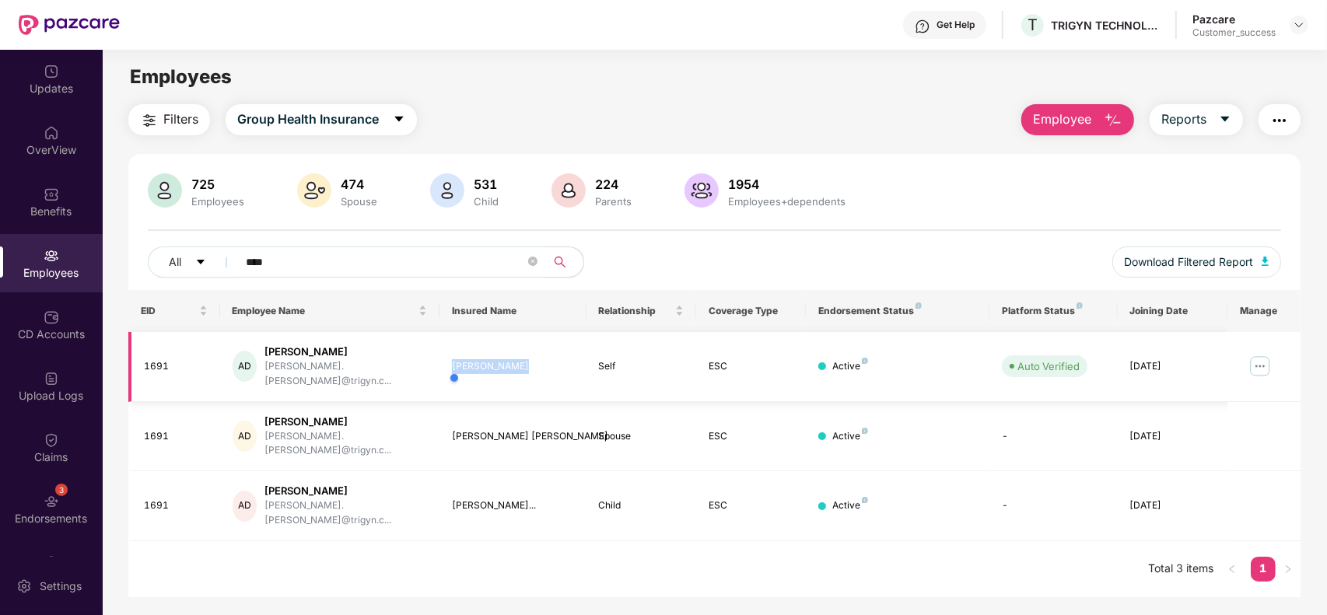
copy div "[PERSON_NAME]"
drag, startPoint x: 566, startPoint y: 504, endPoint x: 449, endPoint y: 507, distance: 117.5
click at [449, 507] on div "[PERSON_NAME]" at bounding box center [493, 508] width 102 height 26
copy div "[PERSON_NAME]"
click at [343, 265] on input "****" at bounding box center [385, 262] width 279 height 23
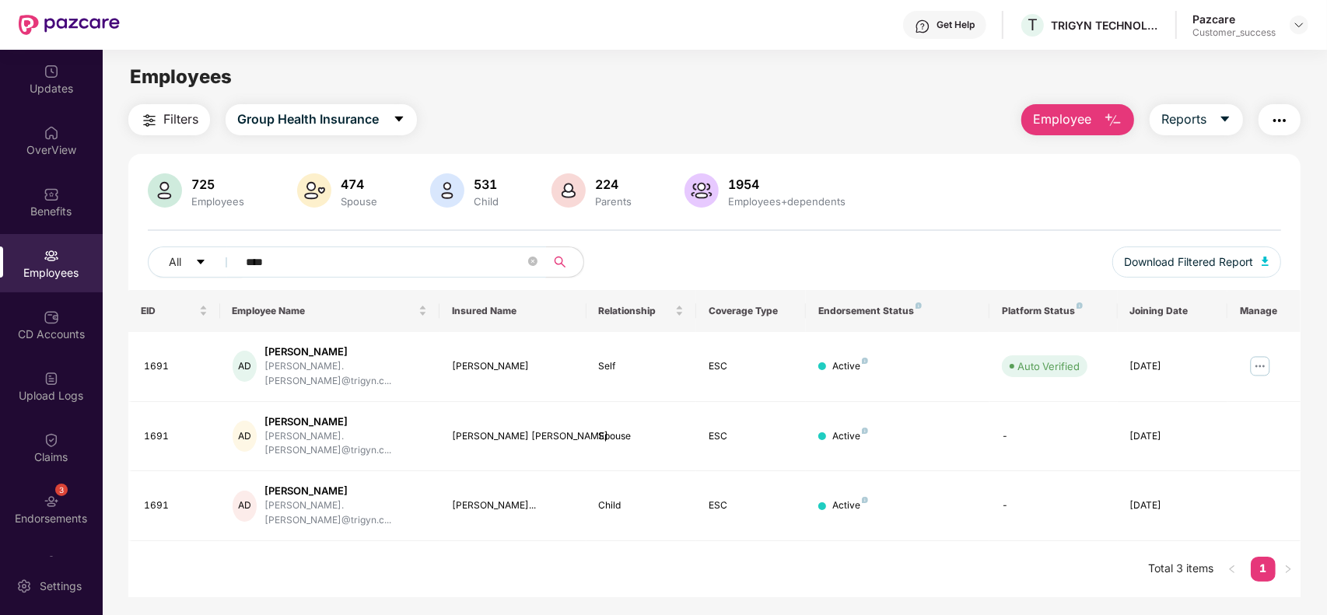
paste input "text"
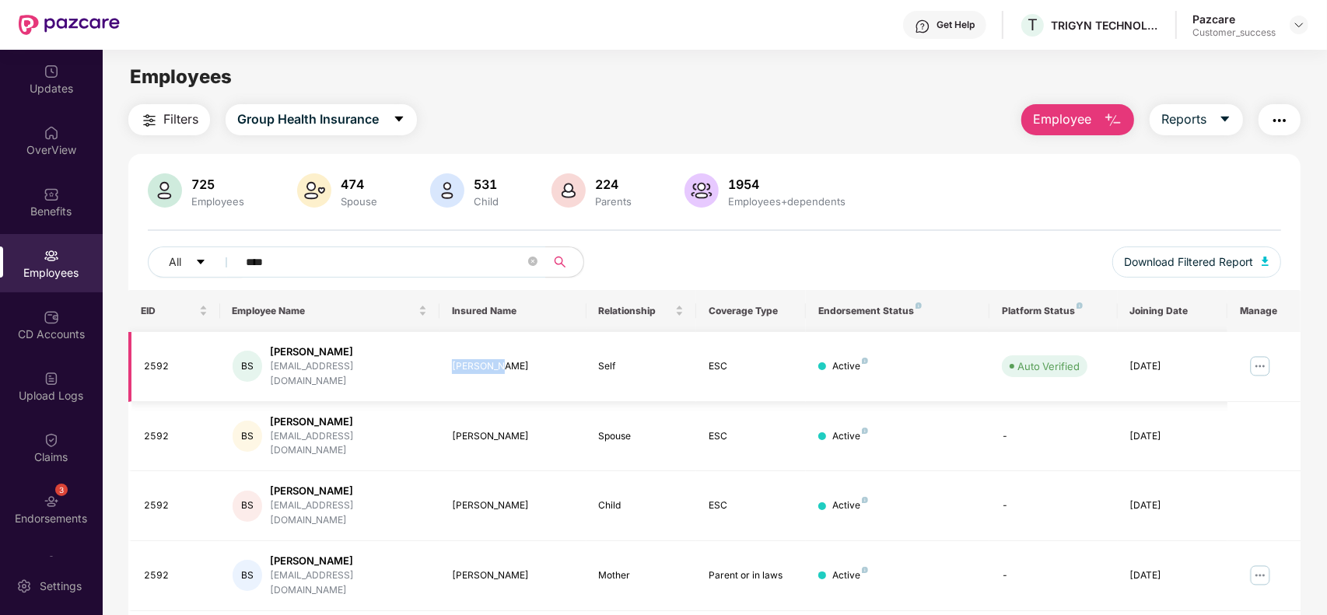
drag, startPoint x: 504, startPoint y: 362, endPoint x: 453, endPoint y: 363, distance: 51.4
click at [453, 363] on div "[PERSON_NAME]" at bounding box center [512, 366] width 121 height 15
copy div "[PERSON_NAME]"
drag, startPoint x: 503, startPoint y: 533, endPoint x: 455, endPoint y: 527, distance: 48.5
click at [455, 569] on div "[PERSON_NAME]" at bounding box center [512, 576] width 121 height 15
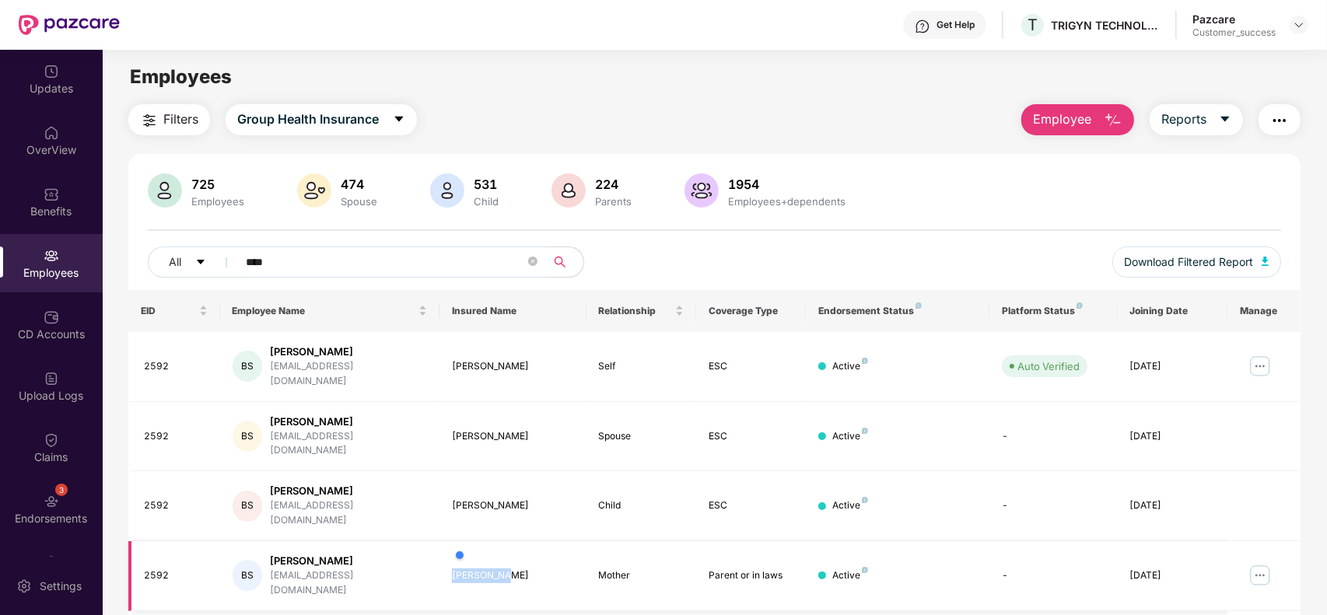
copy div "[PERSON_NAME]"
click at [285, 257] on input "****" at bounding box center [385, 262] width 279 height 23
paste input "text"
drag, startPoint x: 551, startPoint y: 358, endPoint x: 453, endPoint y: 359, distance: 98.0
click at [453, 359] on div "[PERSON_NAME]" at bounding box center [512, 366] width 121 height 15
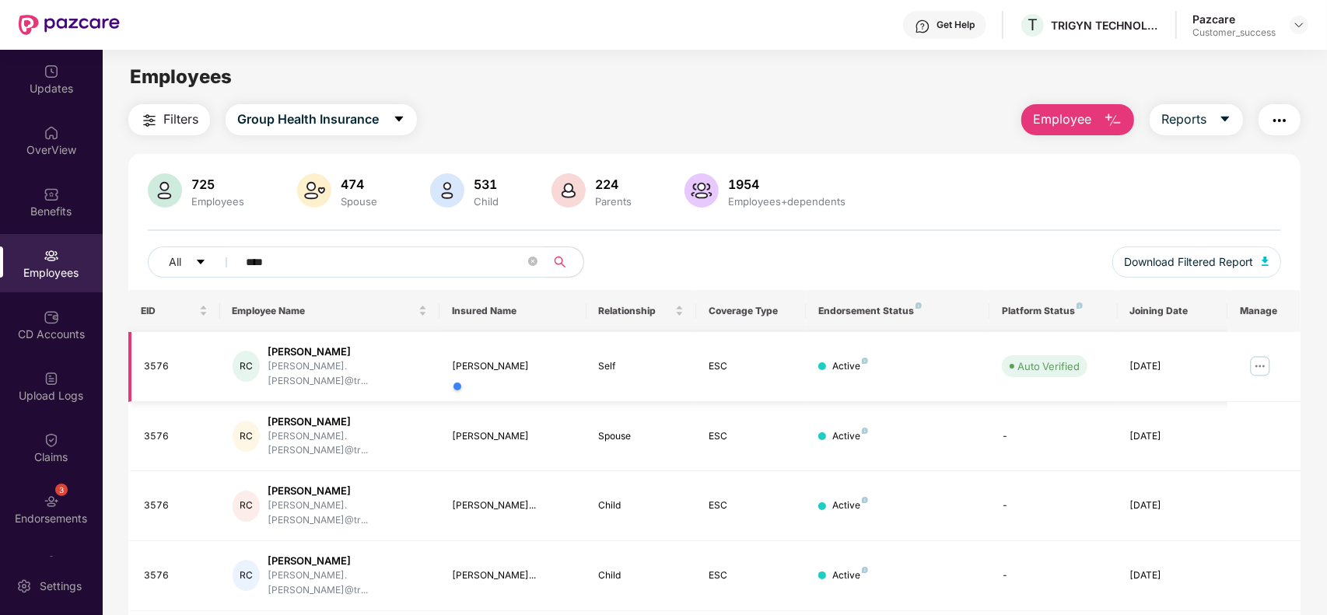
copy div "[PERSON_NAME]"
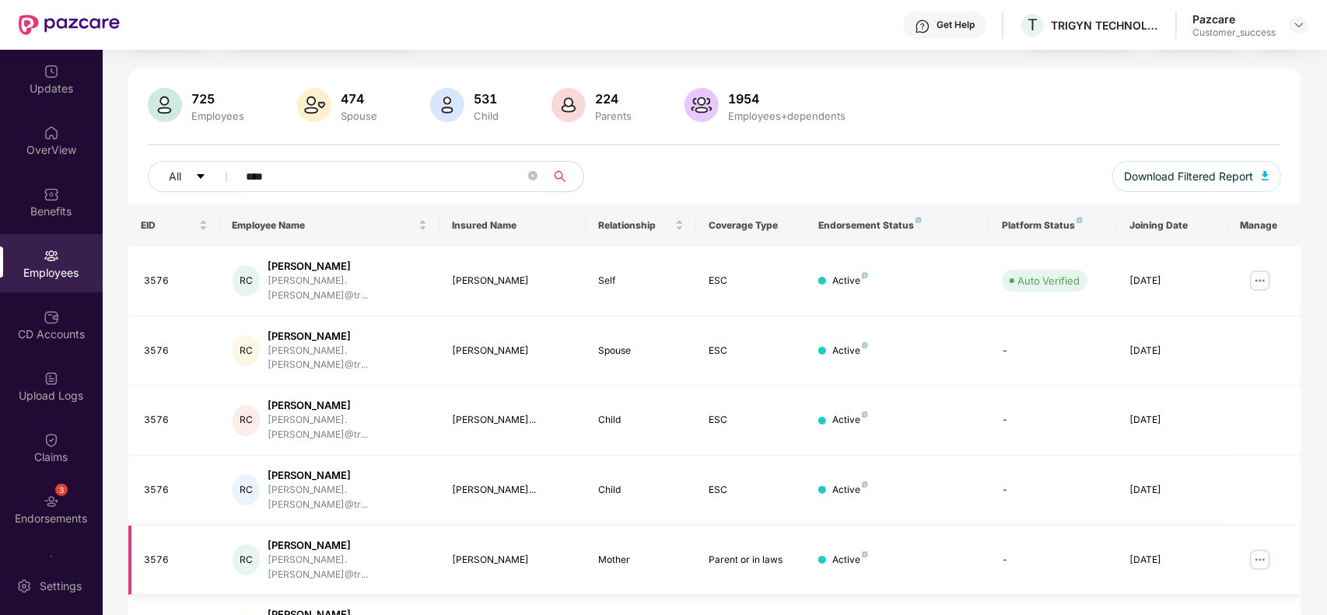
scroll to position [114, 0]
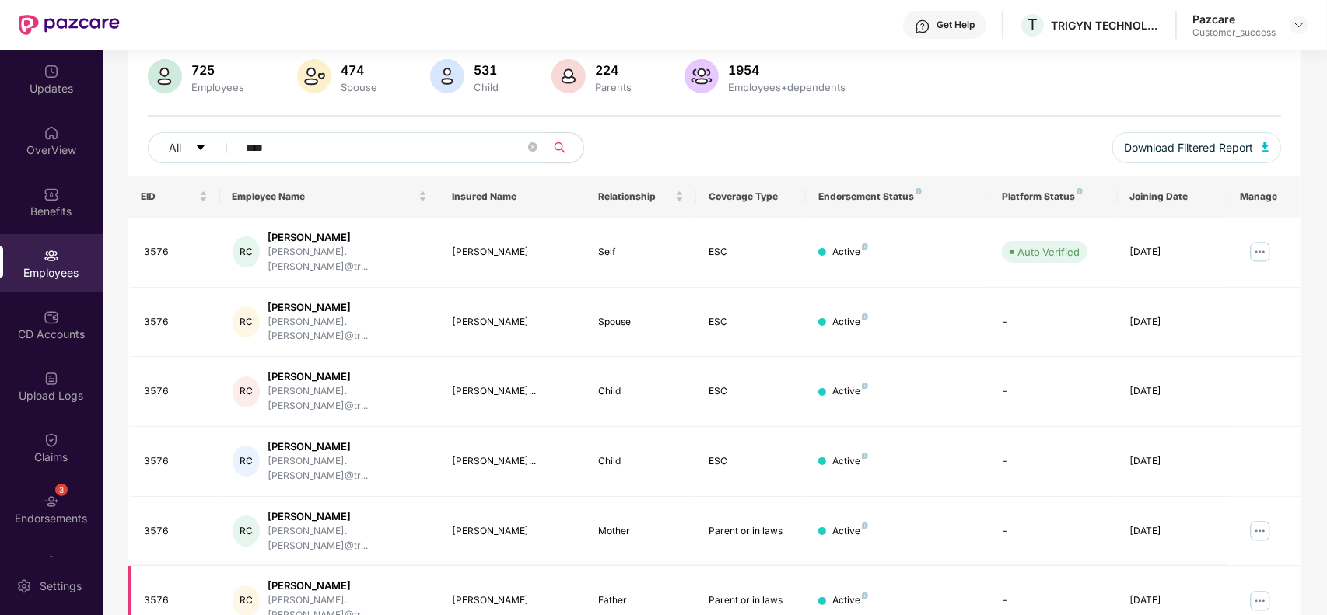
drag, startPoint x: 531, startPoint y: 534, endPoint x: 454, endPoint y: 534, distance: 77.8
click at [454, 594] on div "[PERSON_NAME]" at bounding box center [512, 601] width 121 height 15
copy div "[PERSON_NAME]"
click at [321, 140] on input "****" at bounding box center [385, 147] width 279 height 23
paste input "text"
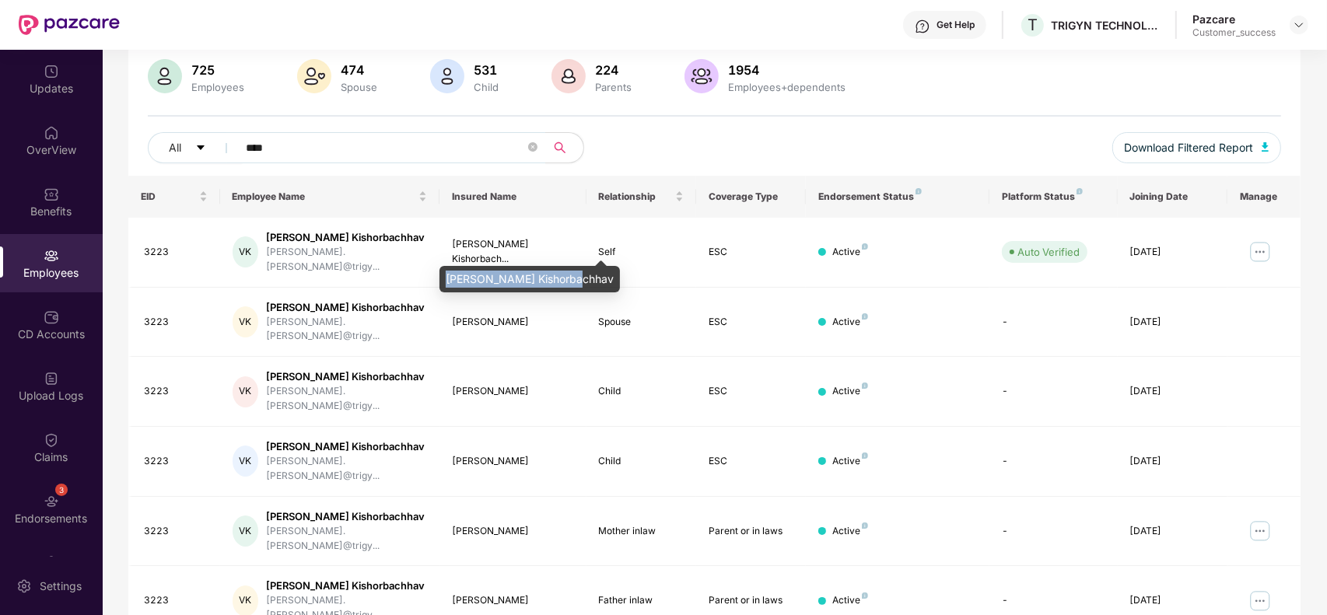
drag, startPoint x: 569, startPoint y: 279, endPoint x: 445, endPoint y: 289, distance: 125.0
click at [445, 289] on div "[PERSON_NAME] Kishorbachhav" at bounding box center [530, 279] width 180 height 26
drag, startPoint x: 526, startPoint y: 531, endPoint x: 453, endPoint y: 531, distance: 73.1
click at [453, 594] on div "[PERSON_NAME]" at bounding box center [512, 601] width 121 height 15
click at [339, 142] on input "****" at bounding box center [385, 147] width 279 height 23
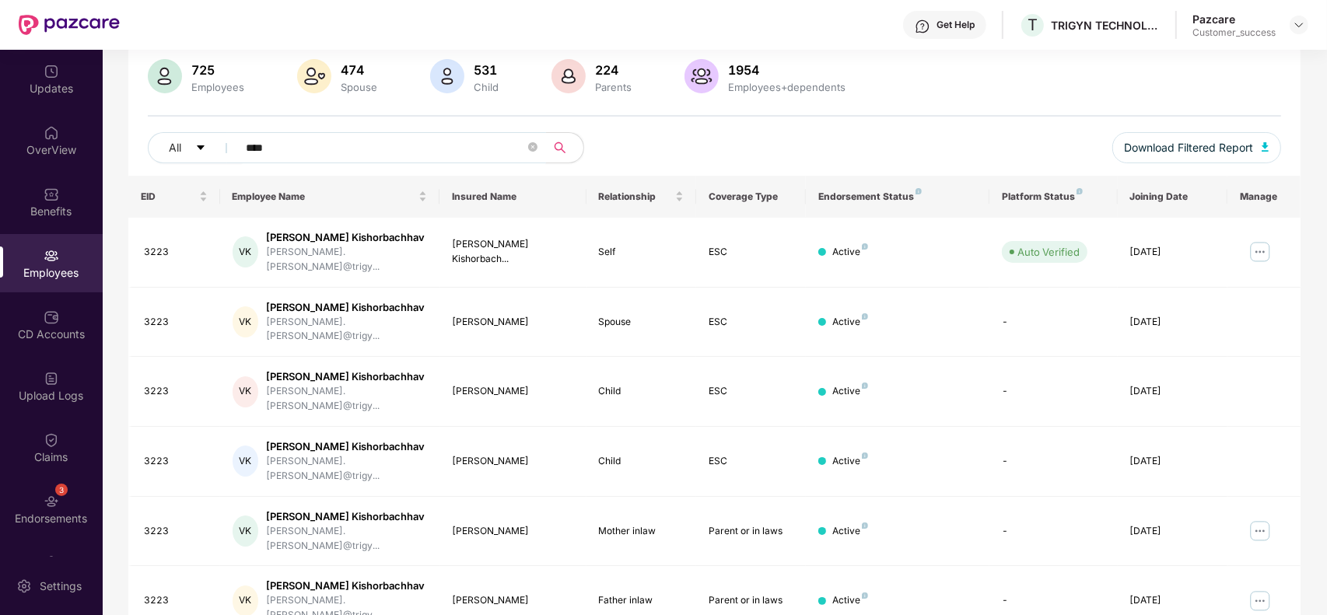
paste input "text"
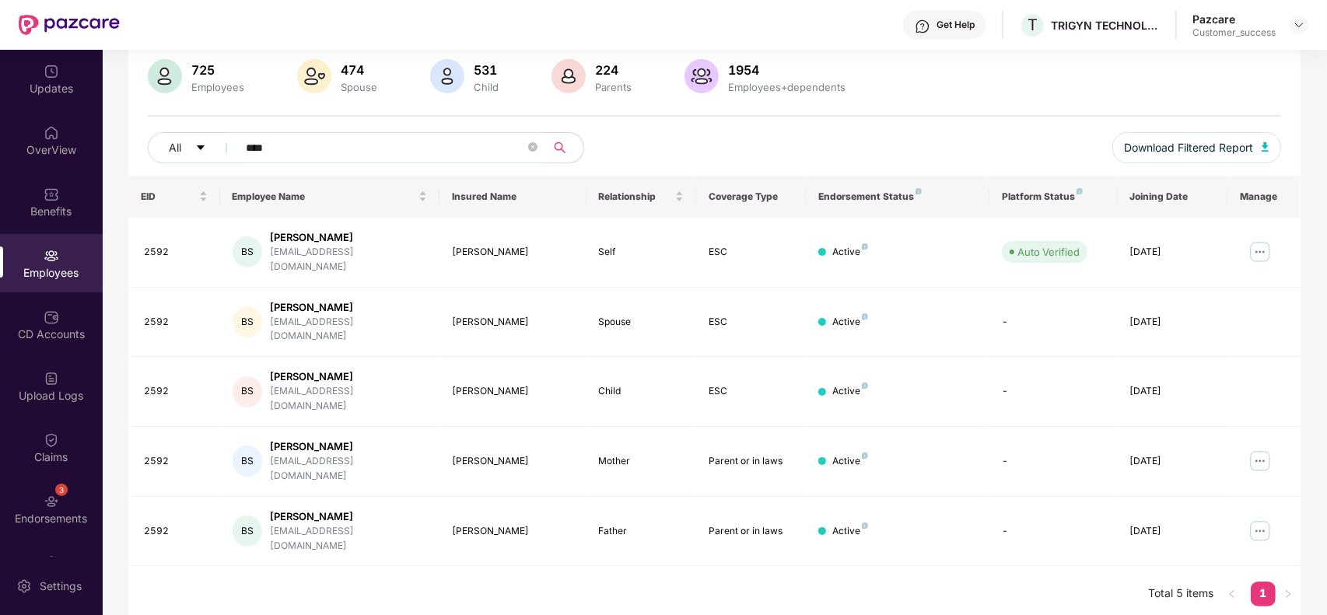
scroll to position [57, 0]
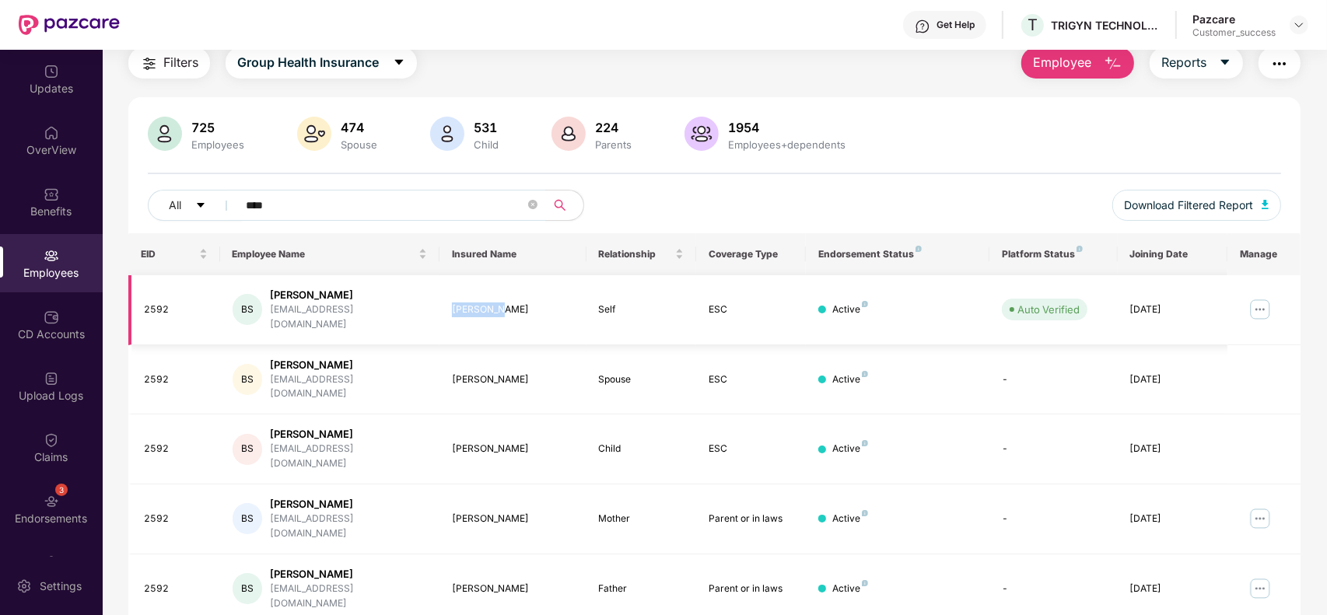
drag, startPoint x: 500, startPoint y: 308, endPoint x: 454, endPoint y: 307, distance: 46.7
click at [454, 307] on div "[PERSON_NAME]" at bounding box center [512, 310] width 121 height 15
drag, startPoint x: 507, startPoint y: 469, endPoint x: 450, endPoint y: 471, distance: 57.6
click at [450, 485] on td "[PERSON_NAME]" at bounding box center [513, 520] width 146 height 70
click at [328, 209] on input "****" at bounding box center [385, 205] width 279 height 23
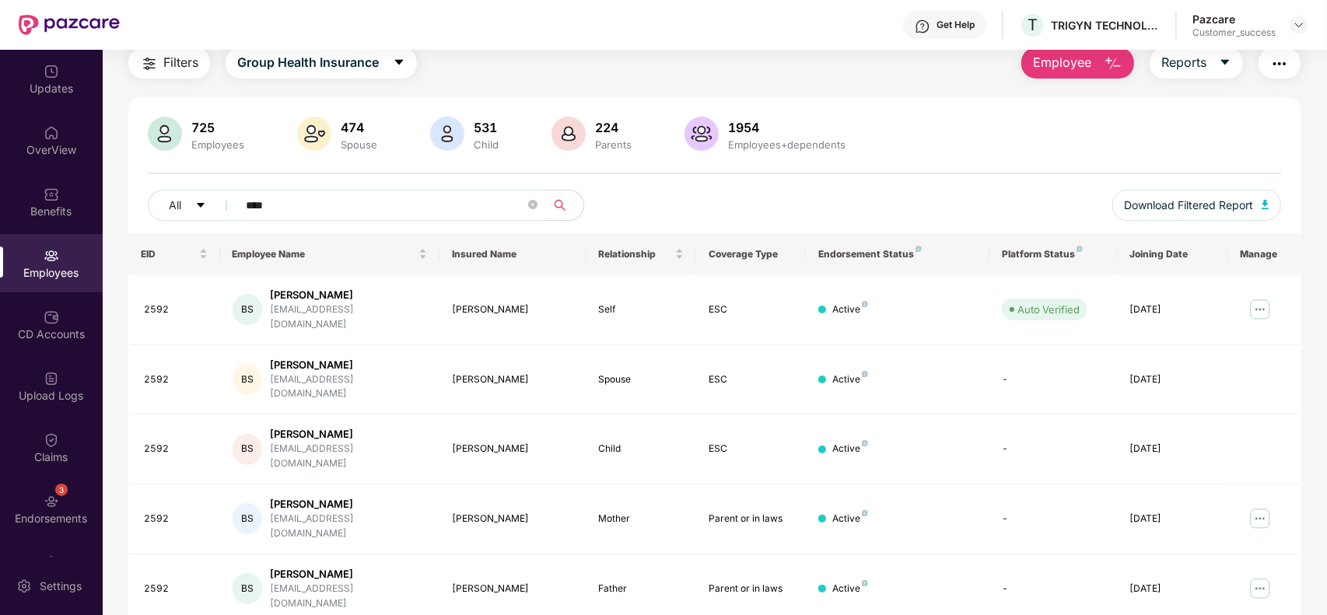
paste input "text"
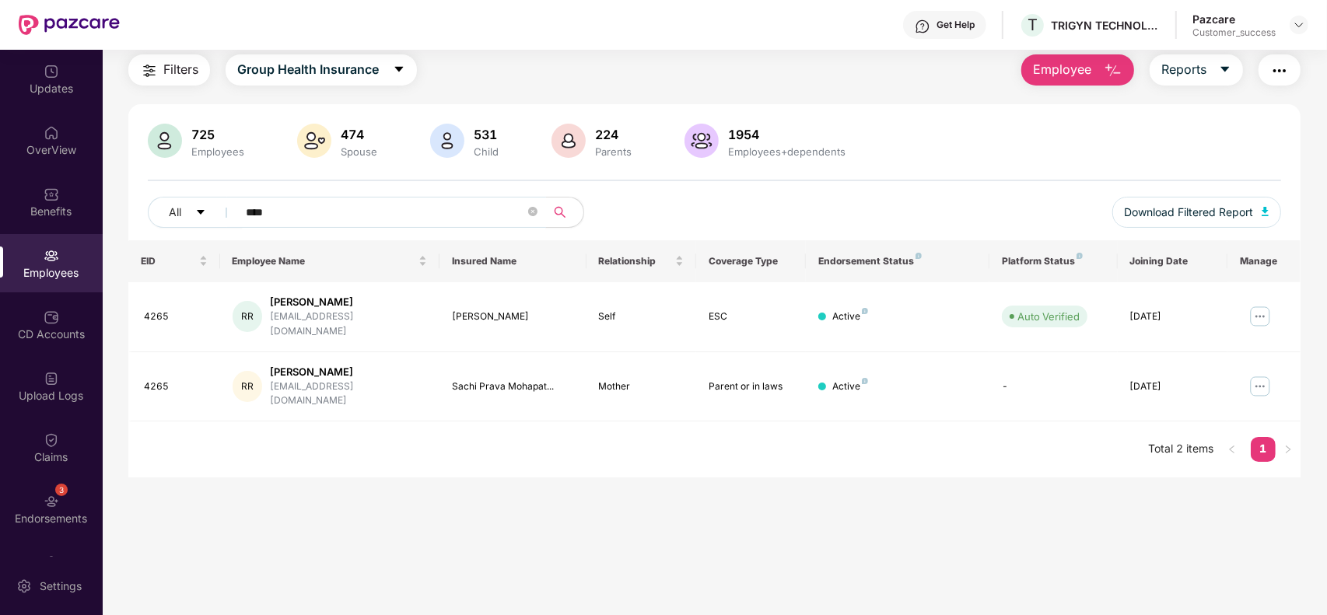
scroll to position [49, 0]
drag, startPoint x: 541, startPoint y: 311, endPoint x: 452, endPoint y: 309, distance: 88.7
click at [452, 310] on div "[PERSON_NAME]" at bounding box center [512, 317] width 121 height 15
click at [382, 210] on input "****" at bounding box center [385, 212] width 279 height 23
paste input "text"
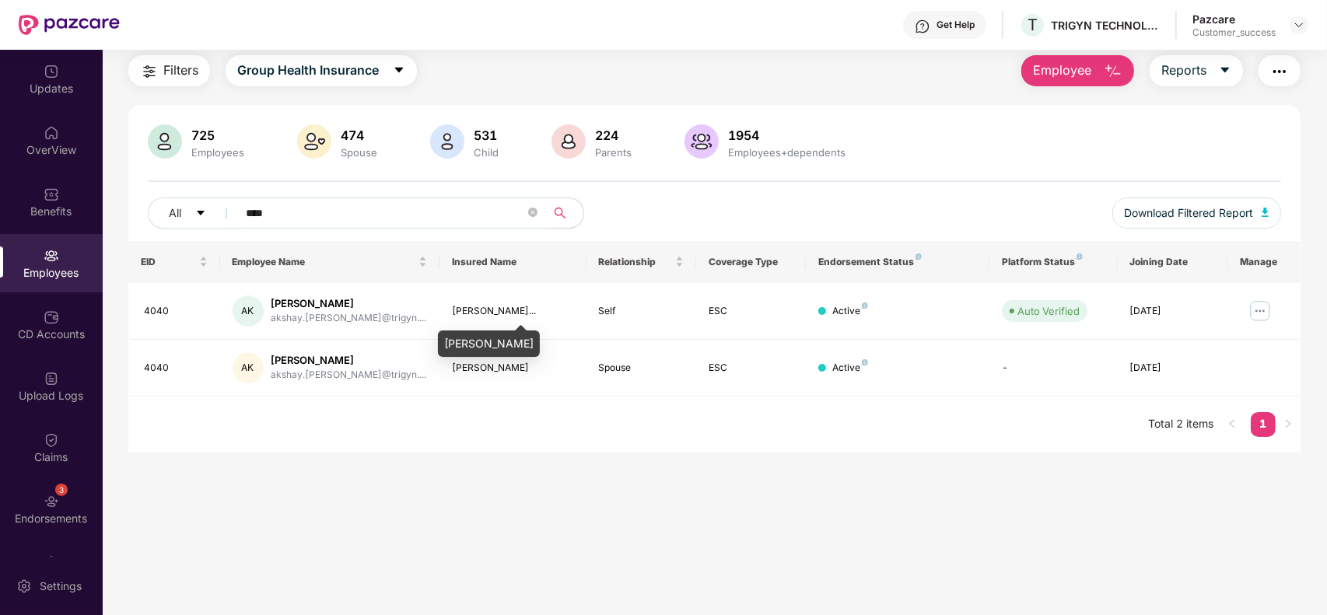
drag, startPoint x: 565, startPoint y: 342, endPoint x: 447, endPoint y: 340, distance: 117.5
click at [447, 340] on div "[PERSON_NAME]" at bounding box center [489, 344] width 102 height 26
click at [385, 208] on input "****" at bounding box center [385, 212] width 279 height 23
paste input "text"
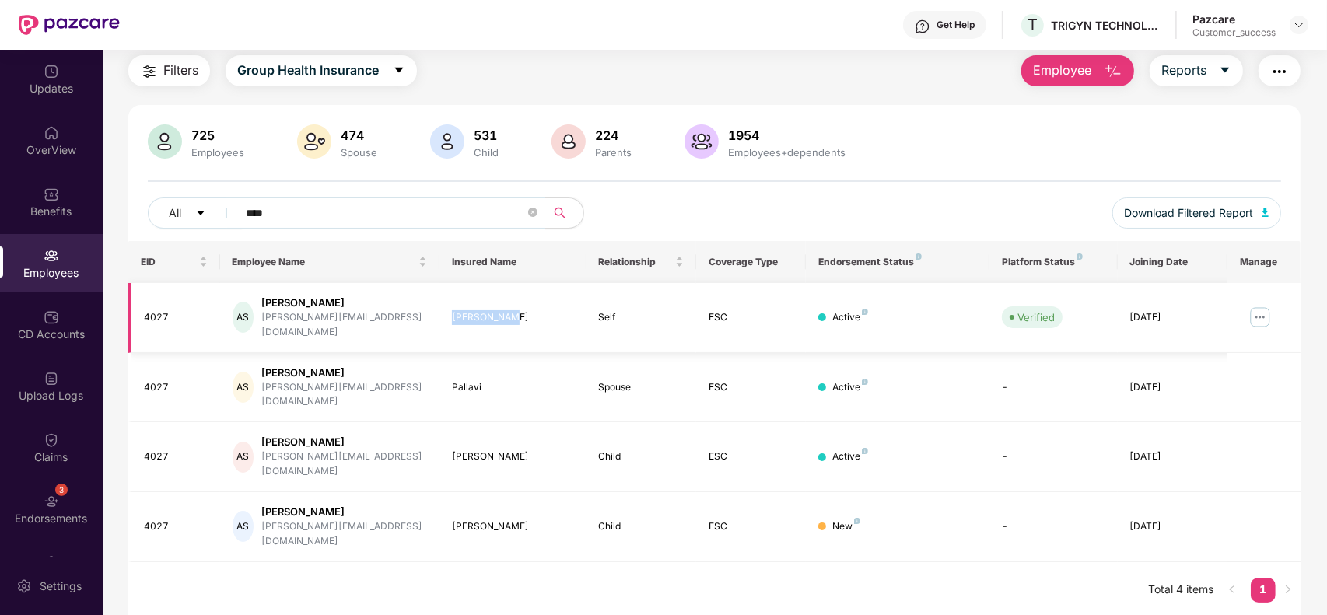
drag, startPoint x: 511, startPoint y: 315, endPoint x: 449, endPoint y: 315, distance: 62.2
click at [449, 315] on td "[PERSON_NAME]" at bounding box center [513, 318] width 146 height 70
click at [471, 380] on div "Pallavi" at bounding box center [512, 387] width 121 height 15
click at [362, 220] on input "****" at bounding box center [385, 212] width 279 height 23
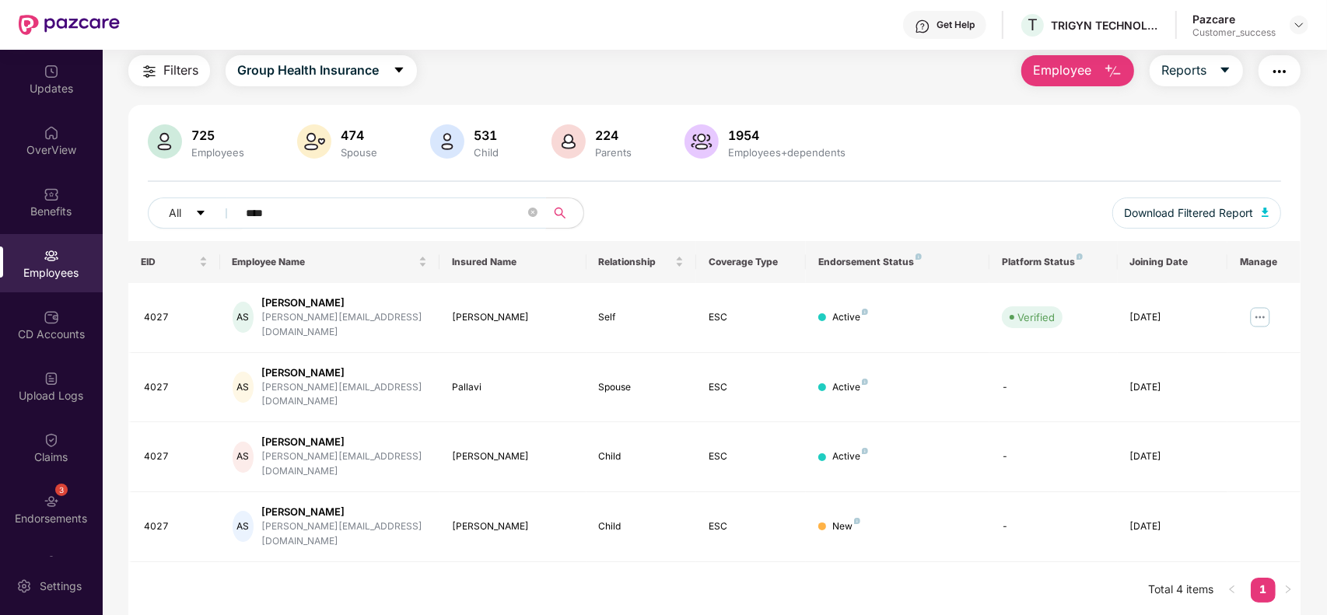
paste input "text"
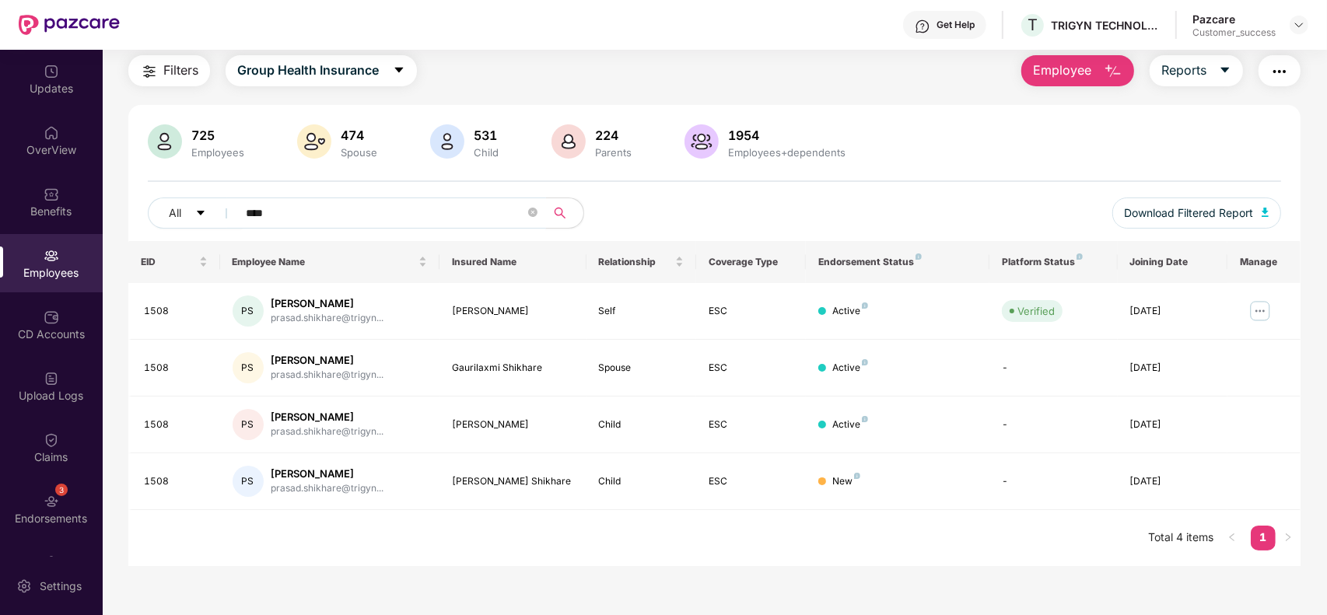
type input "****"
drag, startPoint x: 521, startPoint y: 311, endPoint x: 452, endPoint y: 308, distance: 69.3
click at [452, 308] on div "[PERSON_NAME]" at bounding box center [512, 311] width 121 height 15
drag, startPoint x: 541, startPoint y: 368, endPoint x: 454, endPoint y: 363, distance: 87.3
click at [454, 363] on div "Gaurilaxmi Shikhare" at bounding box center [512, 368] width 121 height 15
